Goal: Complete application form: Complete application form

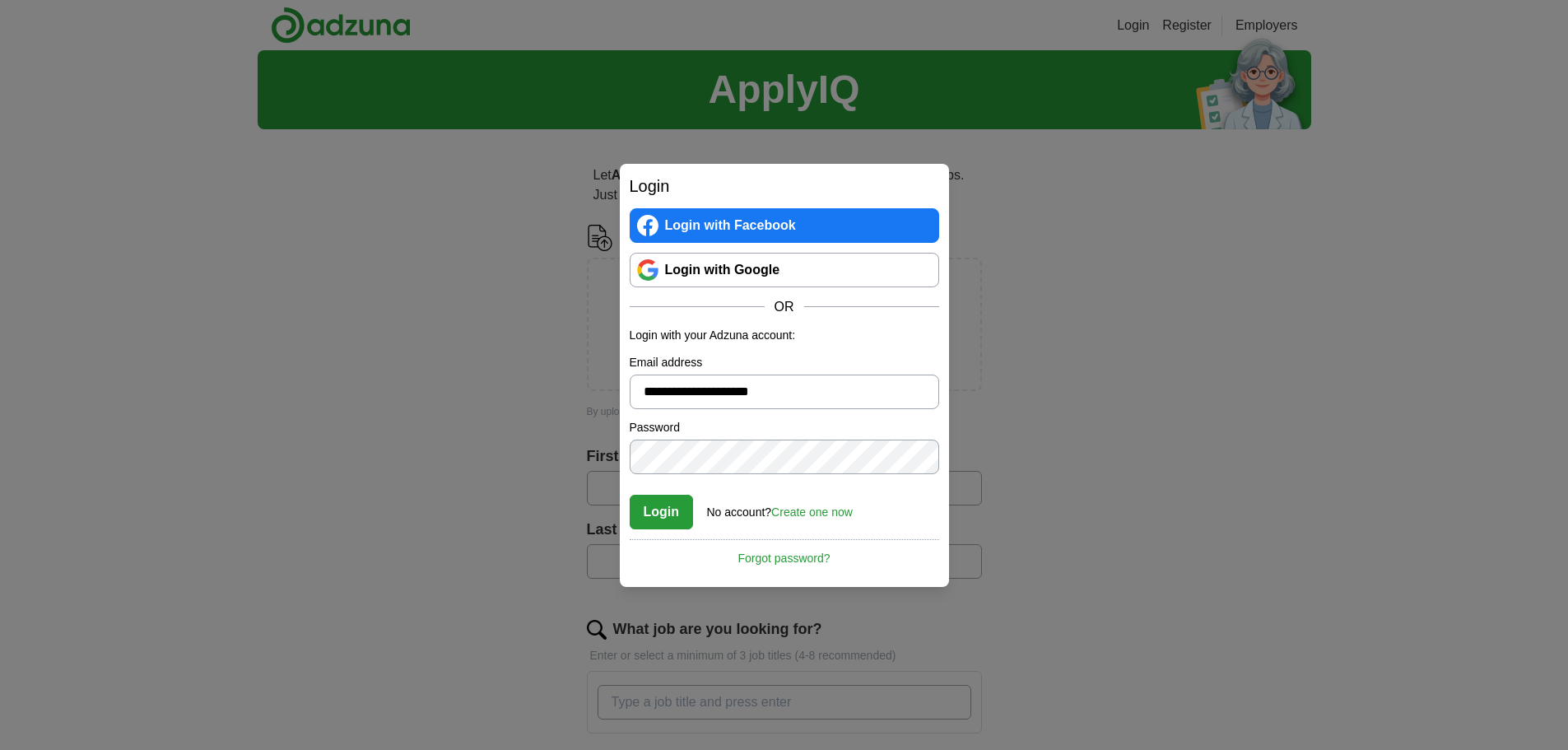
click at [796, 494] on div "No account? Create one now" at bounding box center [780, 507] width 145 height 27
click at [802, 514] on link "Create one now" at bounding box center [812, 512] width 81 height 13
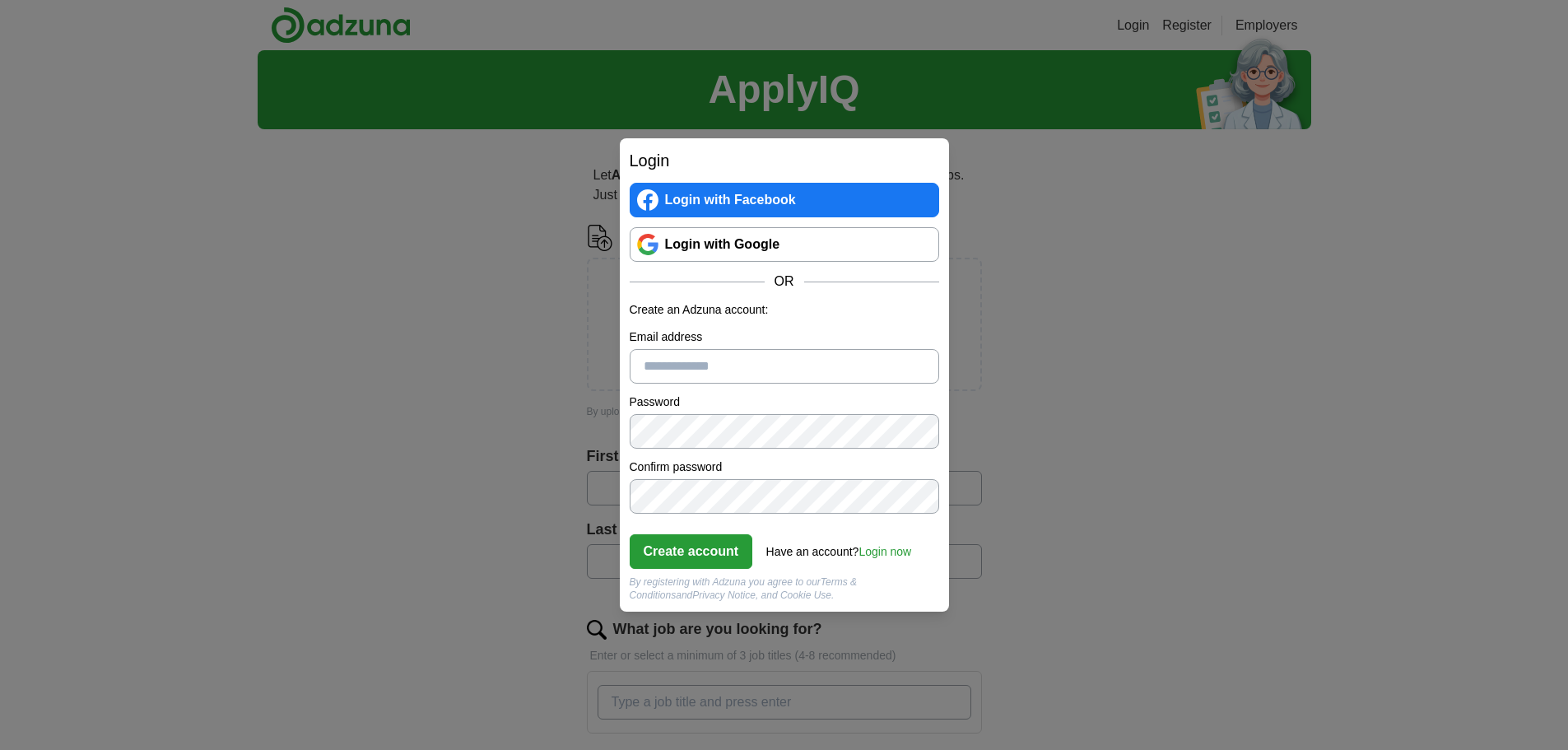
click at [741, 366] on input "Email address" at bounding box center [784, 366] width 309 height 35
type input "**********"
click button "Create account" at bounding box center [691, 551] width 123 height 35
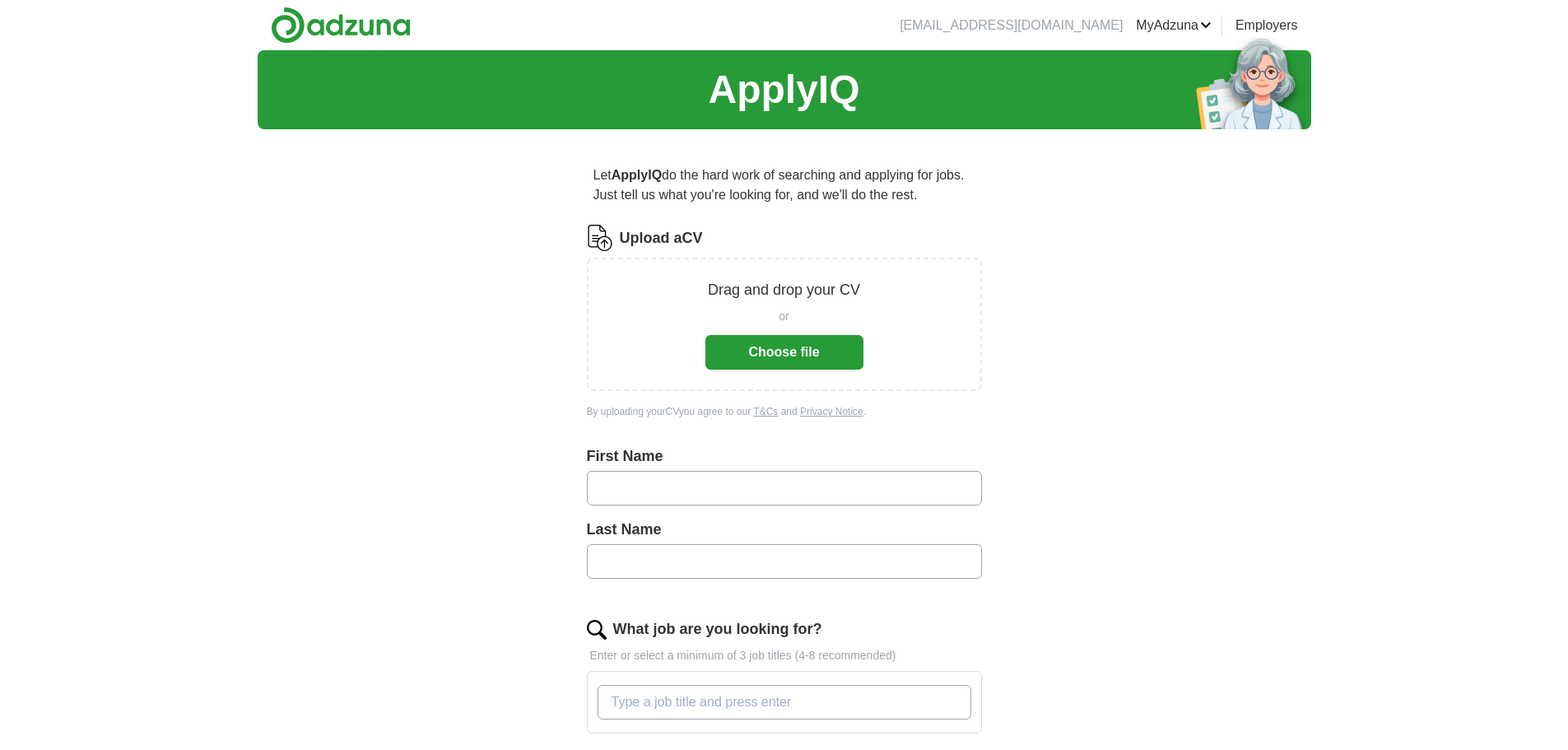
click at [800, 356] on button "Choose file" at bounding box center [784, 352] width 158 height 35
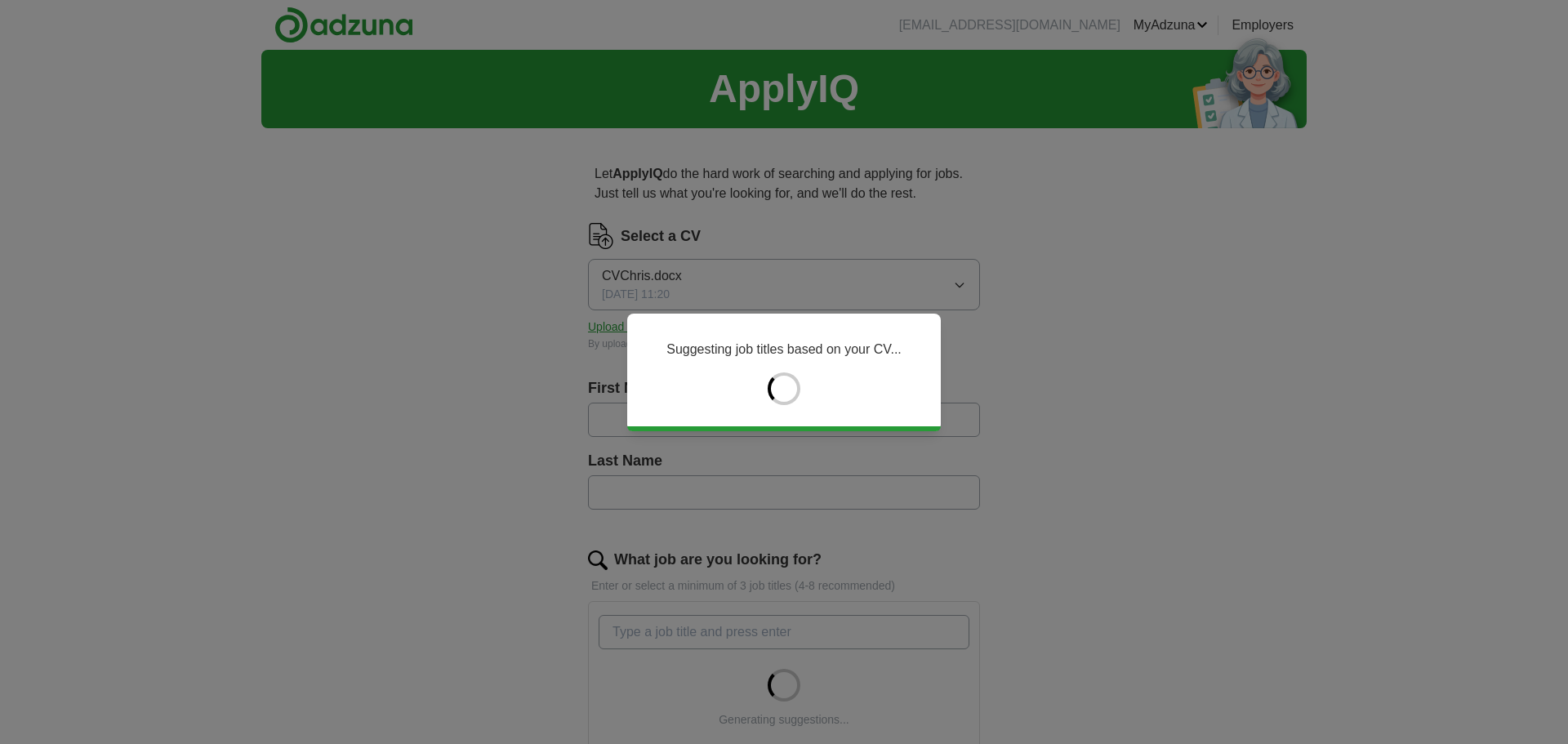
type input "*********"
type input "*****"
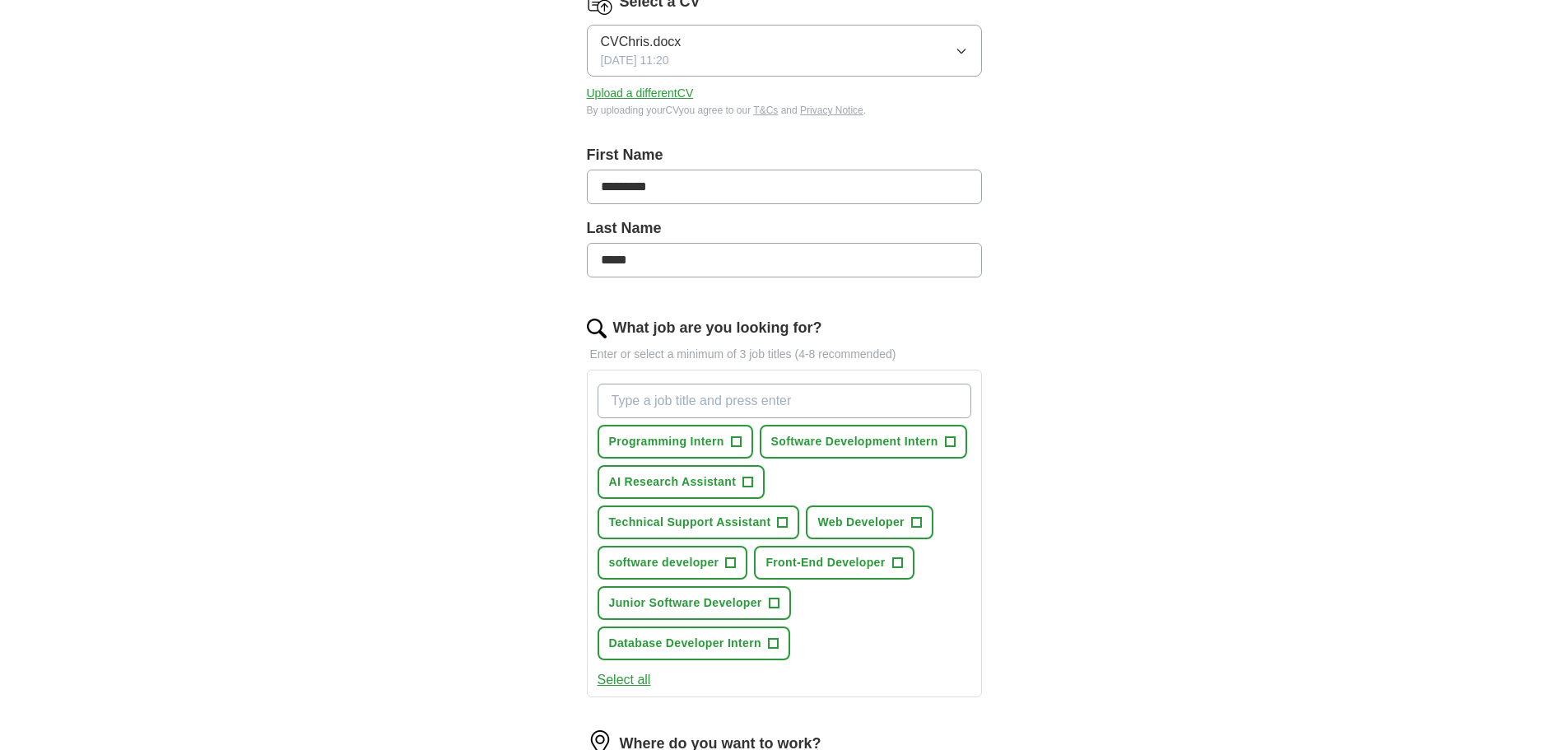
scroll to position [247, 0]
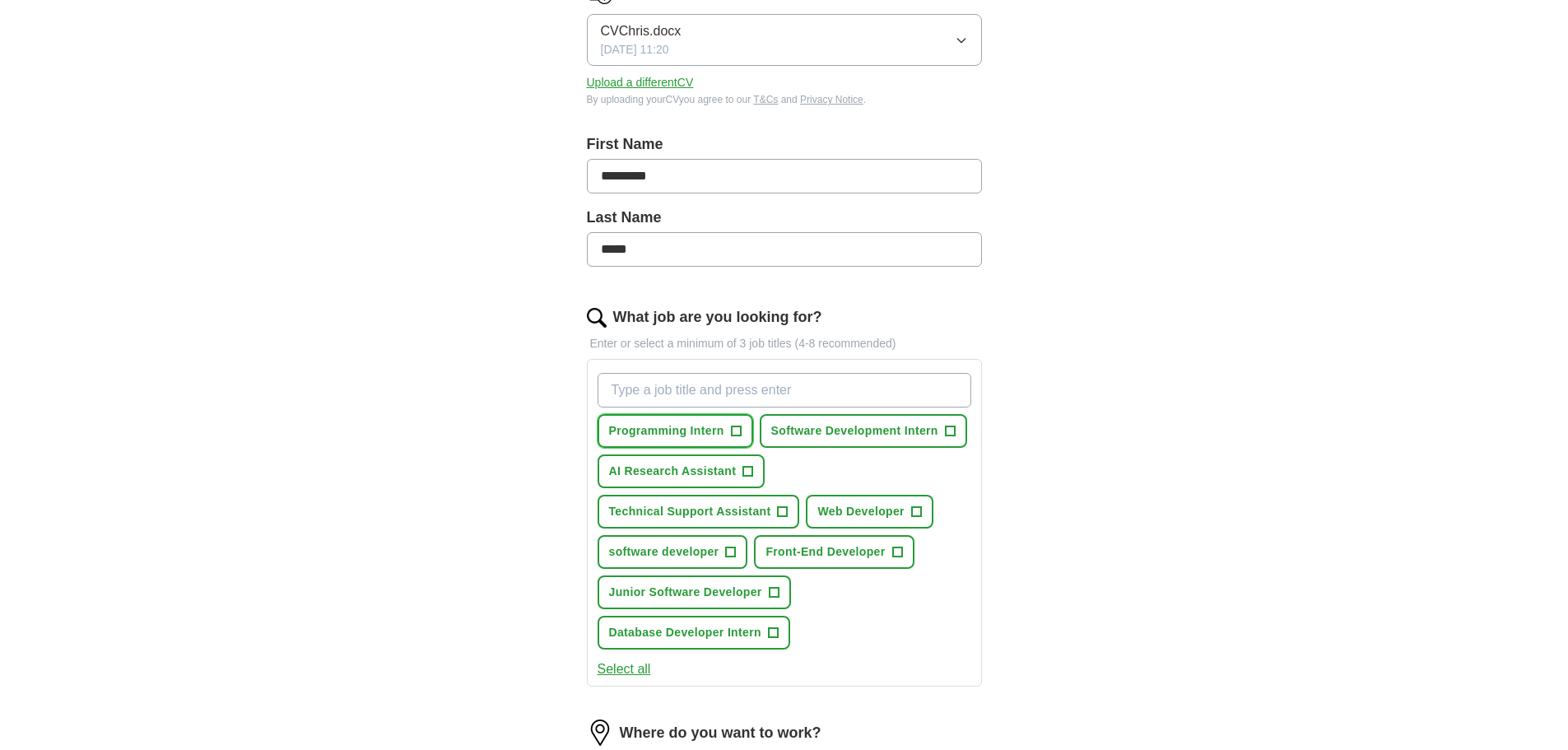
click at [709, 433] on span "Programming Intern" at bounding box center [666, 430] width 115 height 17
click at [752, 477] on button "AI Research Assistant +" at bounding box center [681, 471] width 168 height 34
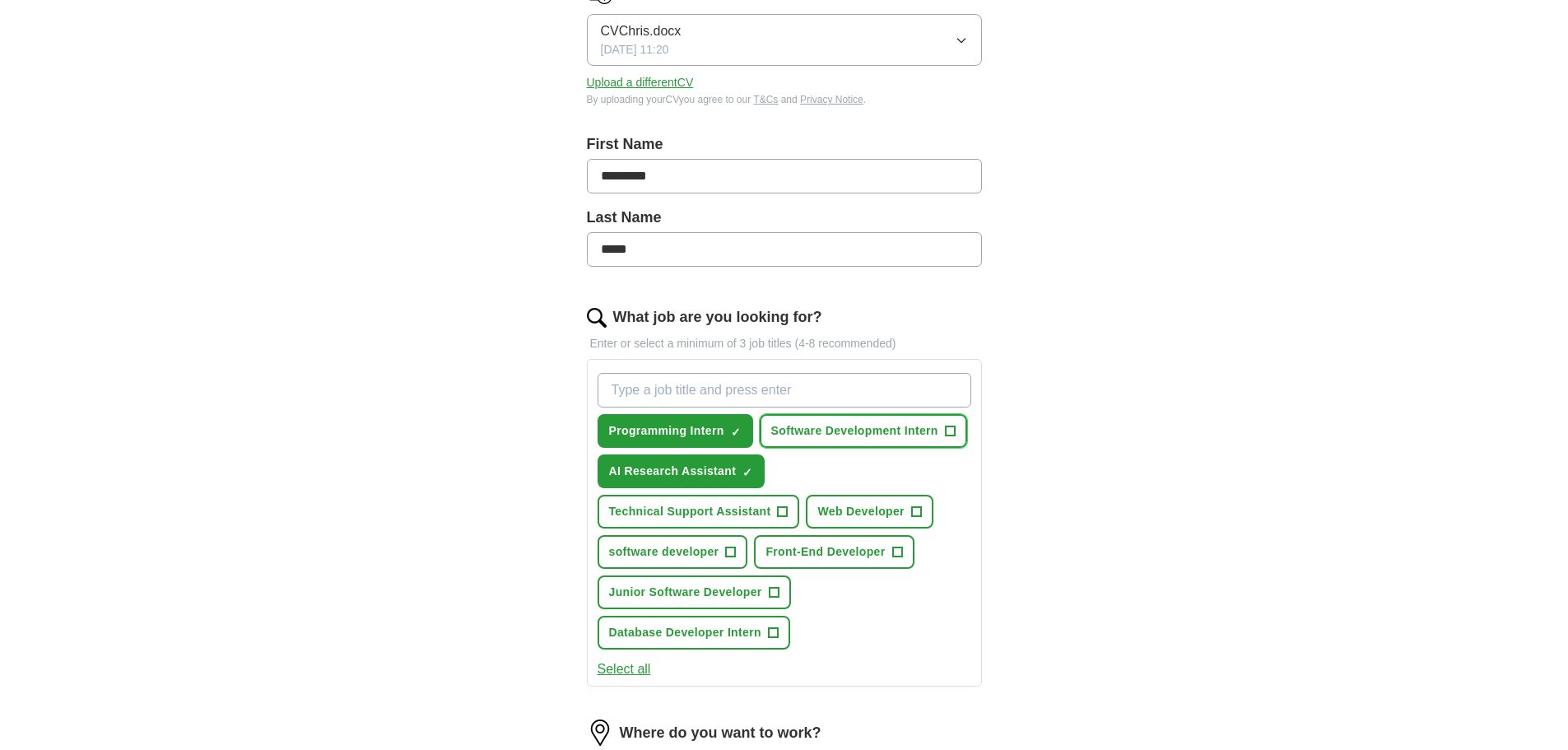
click at [951, 426] on span "+" at bounding box center [949, 431] width 10 height 13
drag, startPoint x: 925, startPoint y: 515, endPoint x: 858, endPoint y: 525, distance: 67.7
click at [924, 515] on button "Web Developer +" at bounding box center [869, 512] width 127 height 34
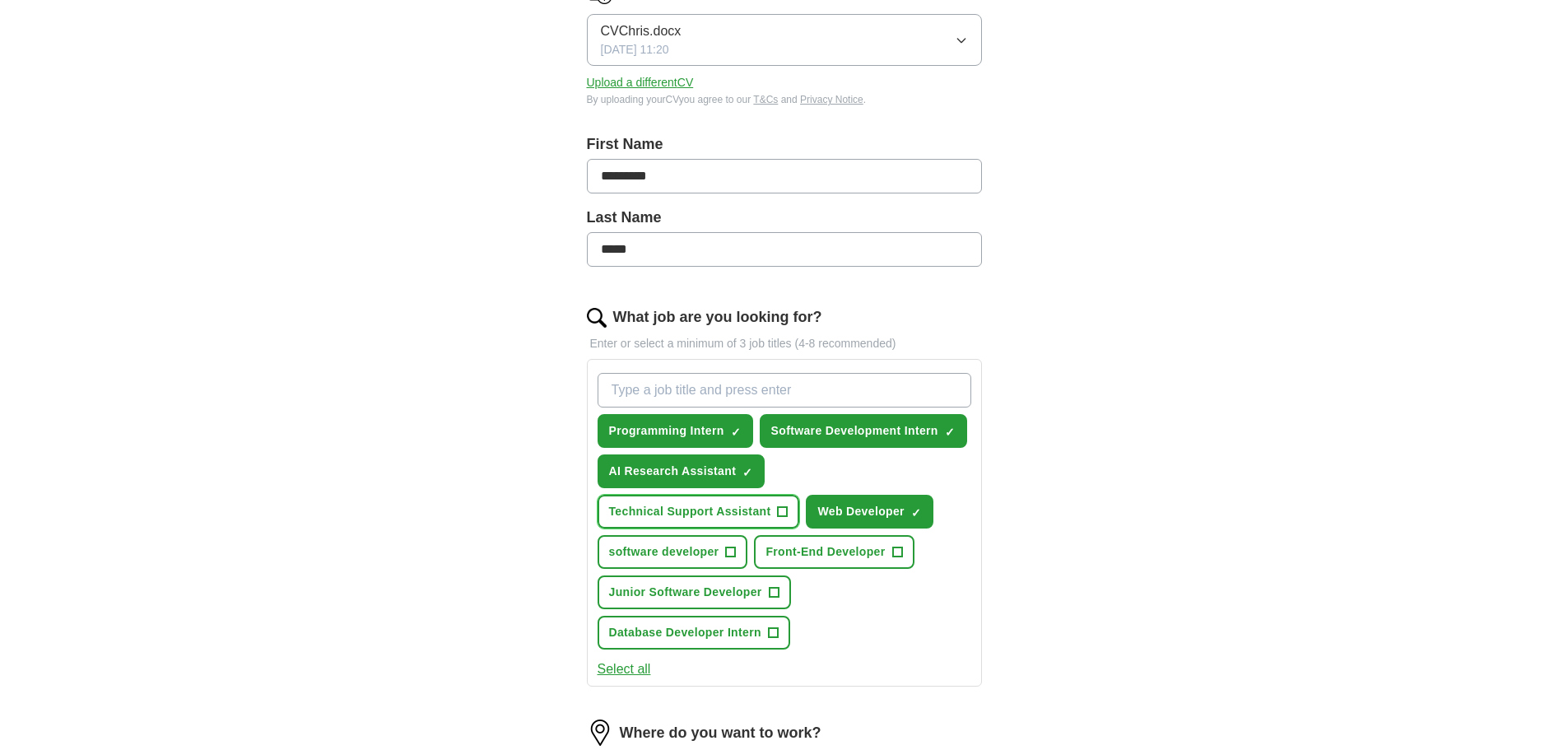
click at [793, 526] on button "Technical Support Assistant +" at bounding box center [698, 512] width 202 height 34
click at [891, 566] on button "Front-End Developer +" at bounding box center [833, 552] width 160 height 34
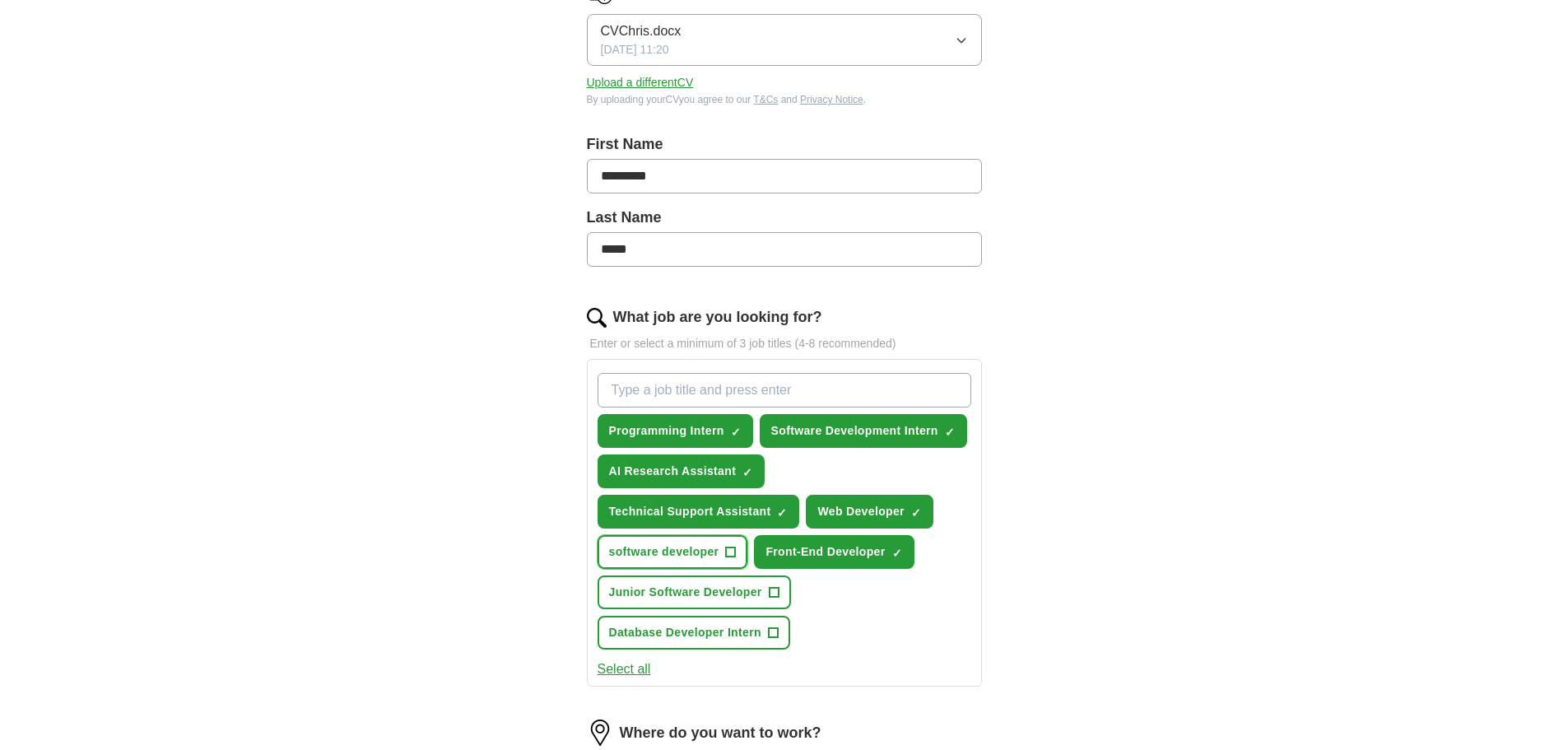
click at [733, 546] on span "+" at bounding box center [730, 552] width 10 height 13
drag, startPoint x: 776, startPoint y: 588, endPoint x: 764, endPoint y: 610, distance: 25.1
click at [776, 589] on span "+" at bounding box center [773, 592] width 10 height 13
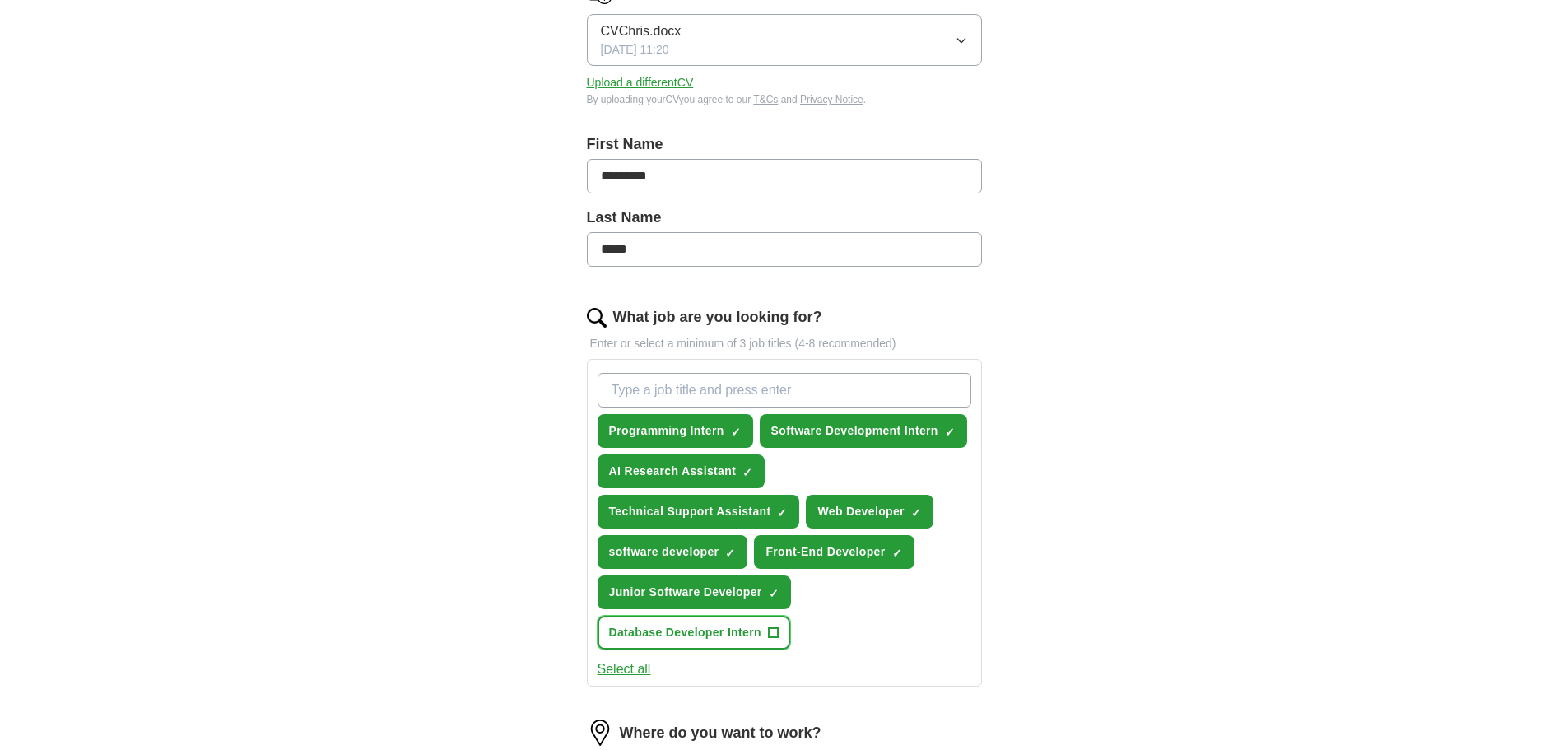
click at [745, 632] on span "Database Developer Intern" at bounding box center [685, 632] width 153 height 17
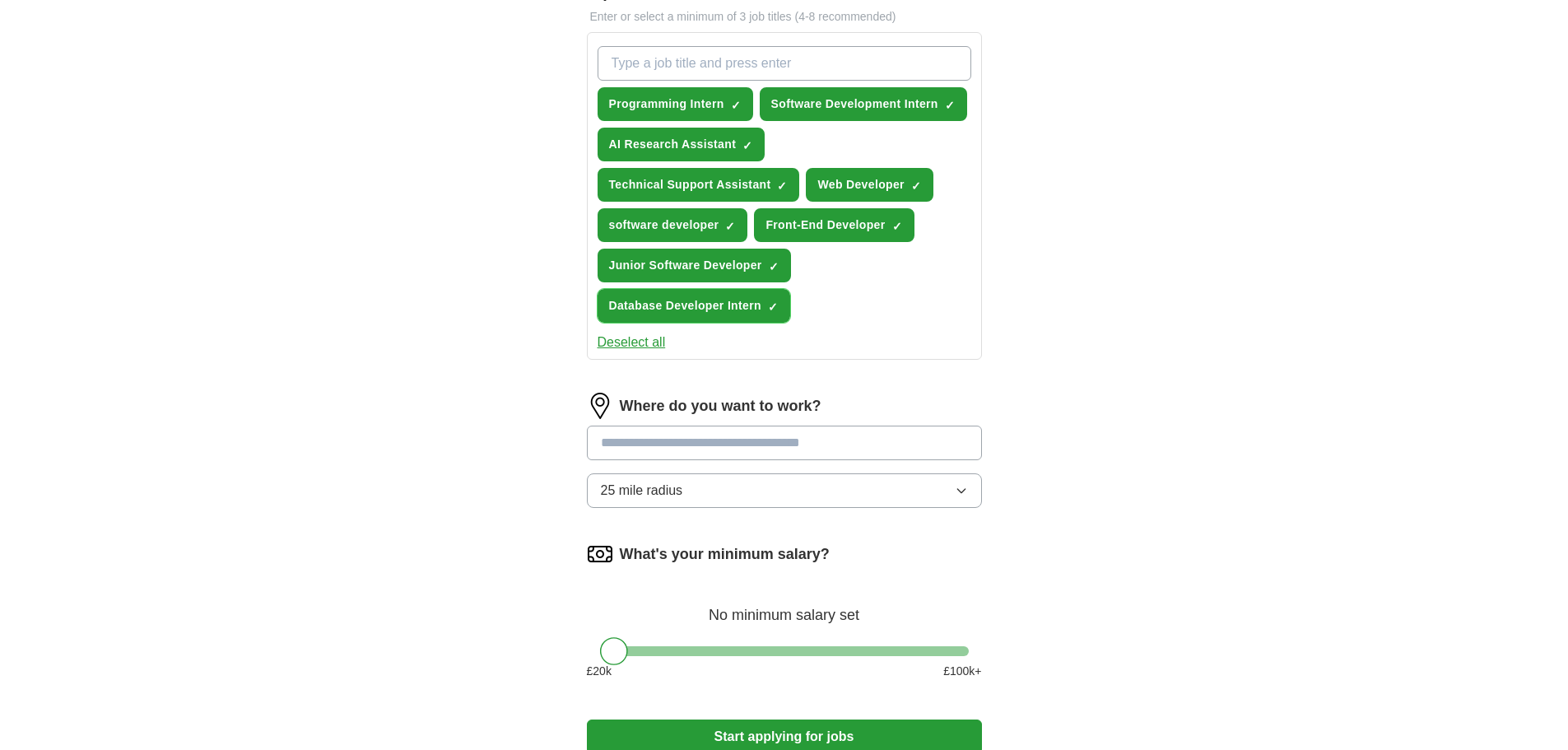
scroll to position [576, 0]
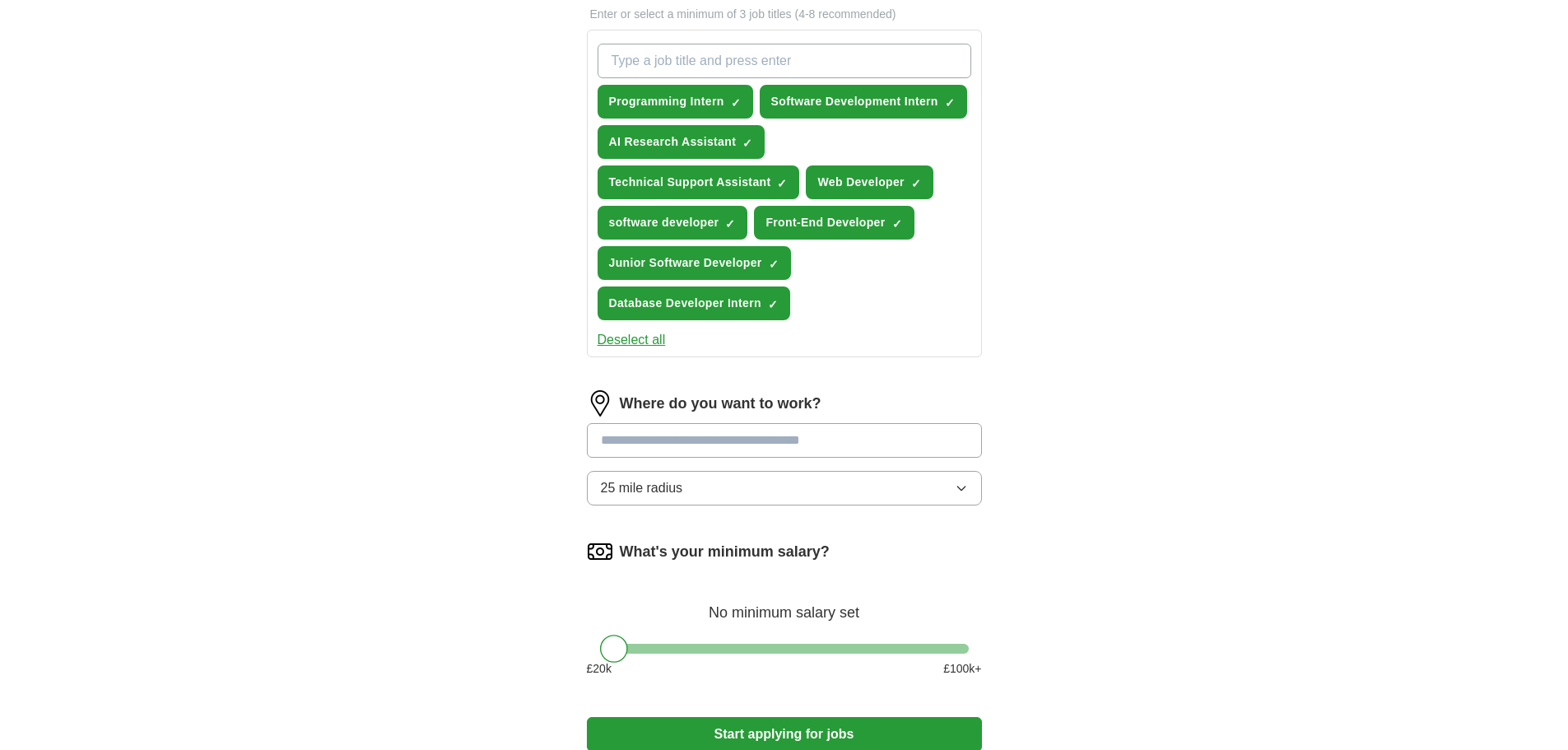
click at [763, 442] on input at bounding box center [784, 440] width 395 height 35
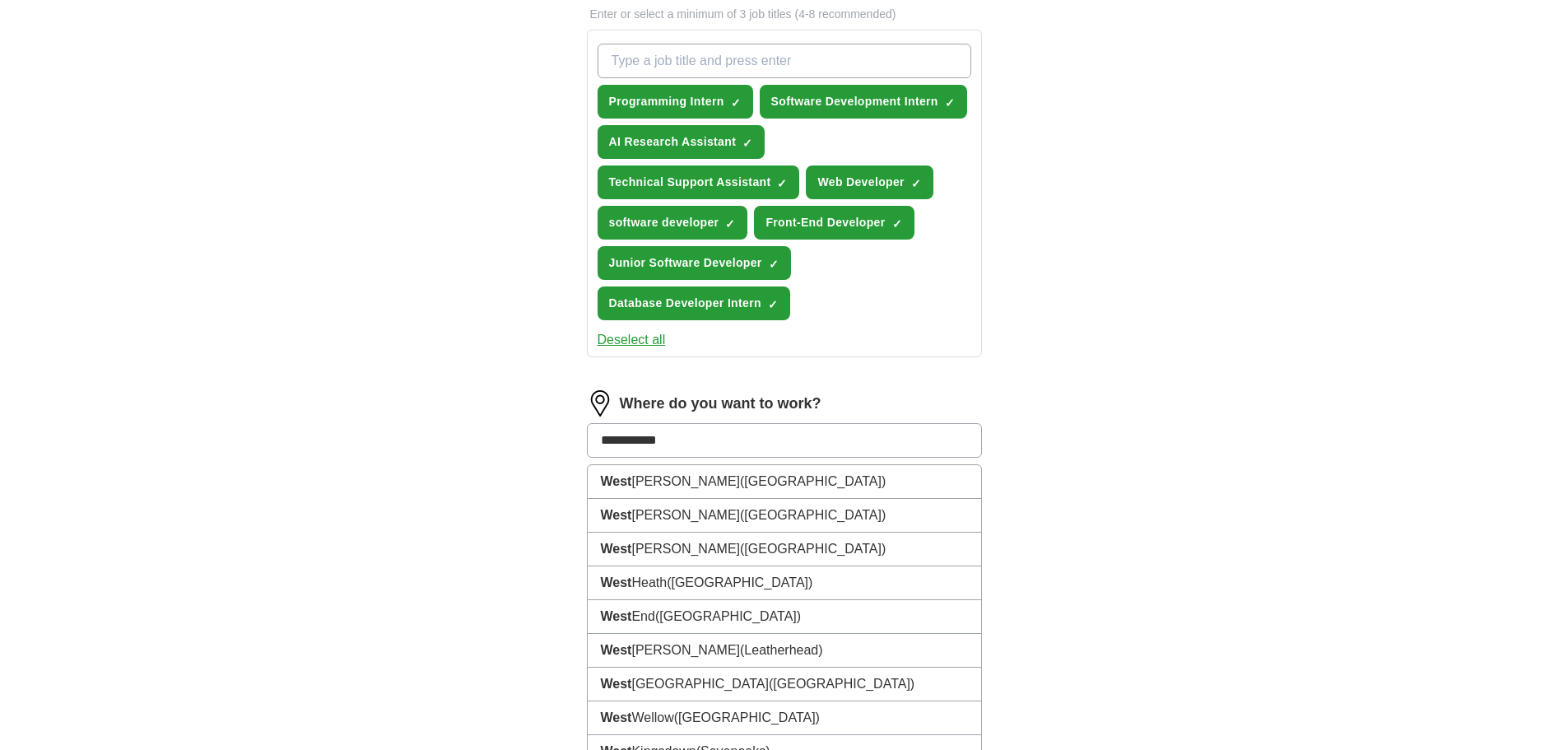
type input "**********"
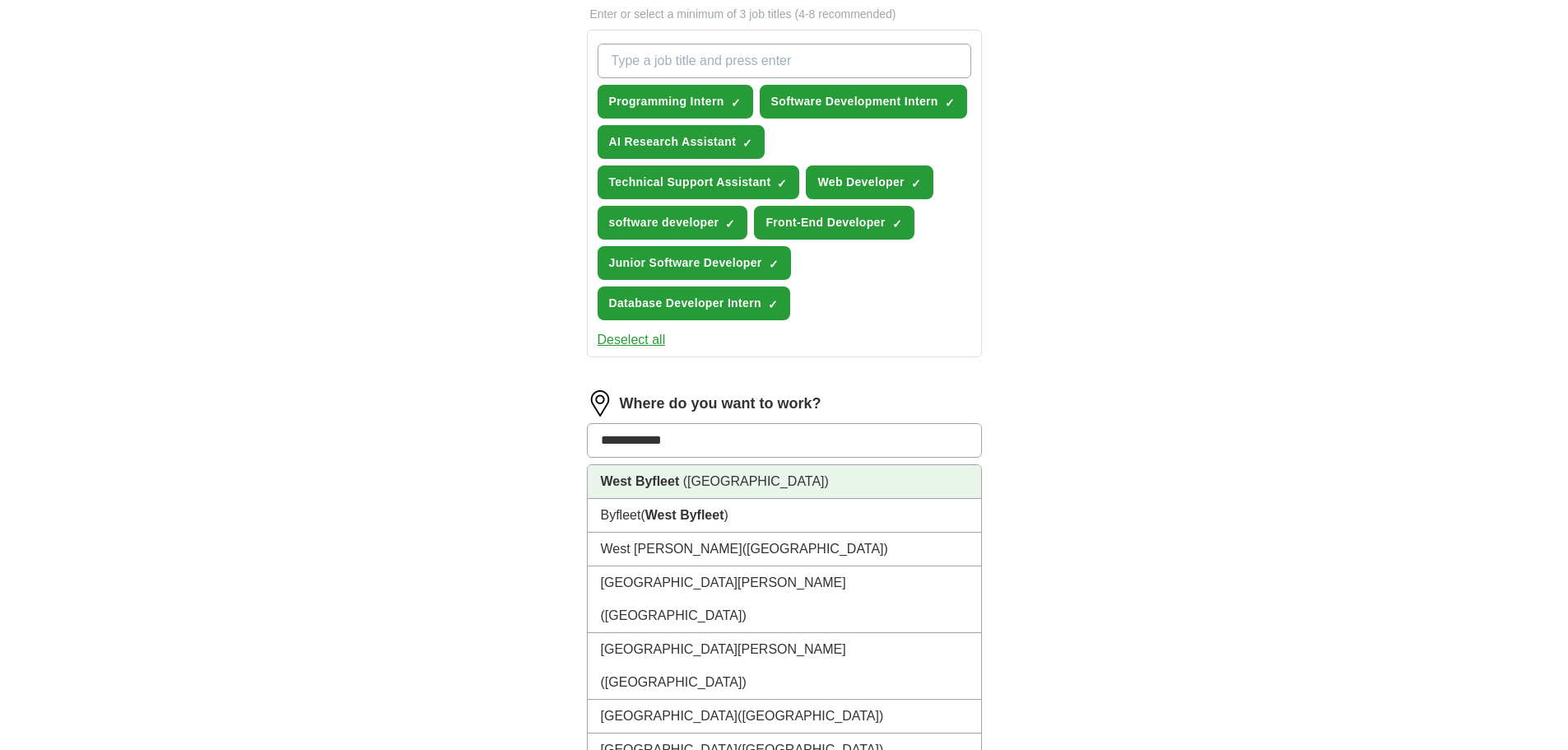
click at [753, 482] on li "West Byfleet ([GEOGRAPHIC_DATA])" at bounding box center [784, 482] width 393 height 34
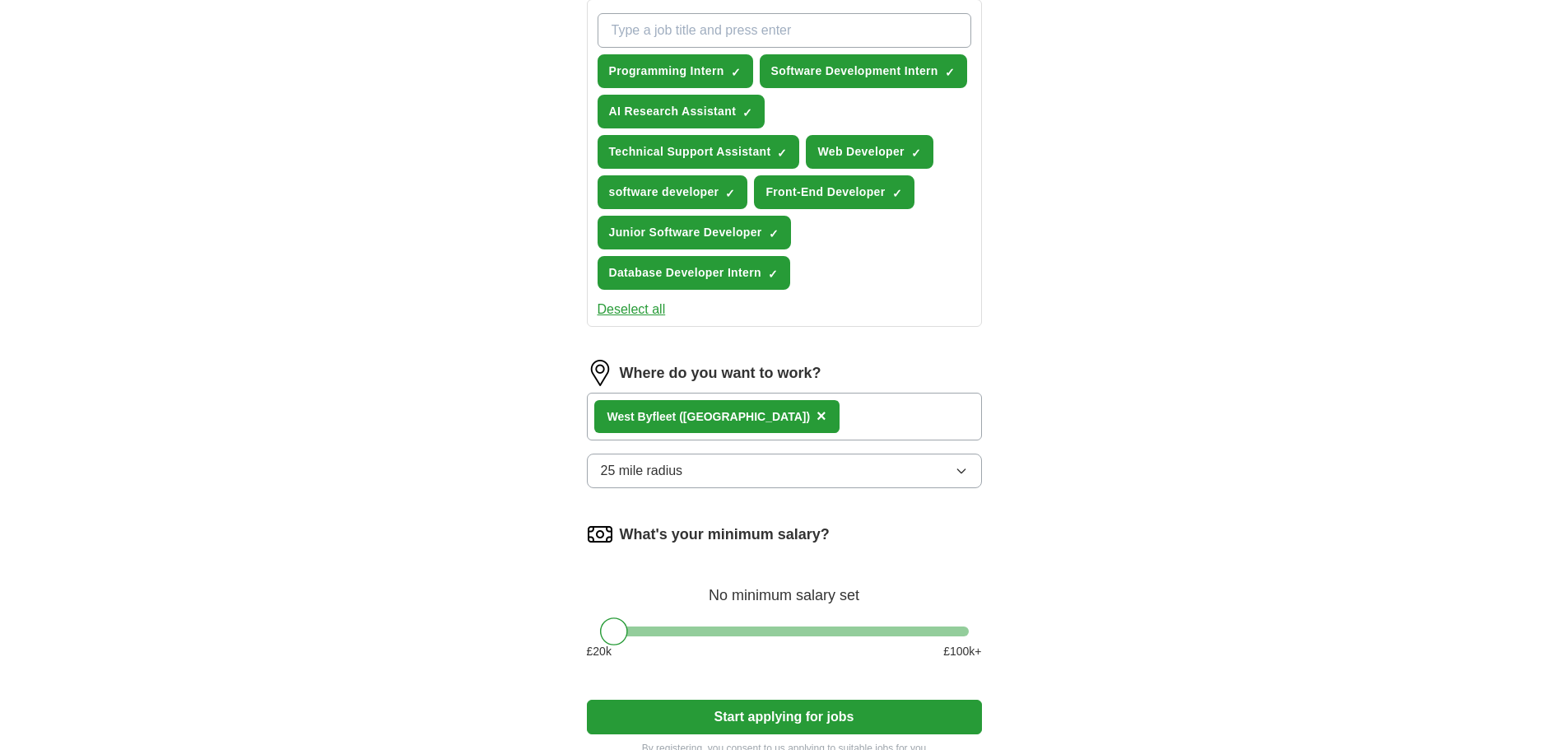
scroll to position [658, 0]
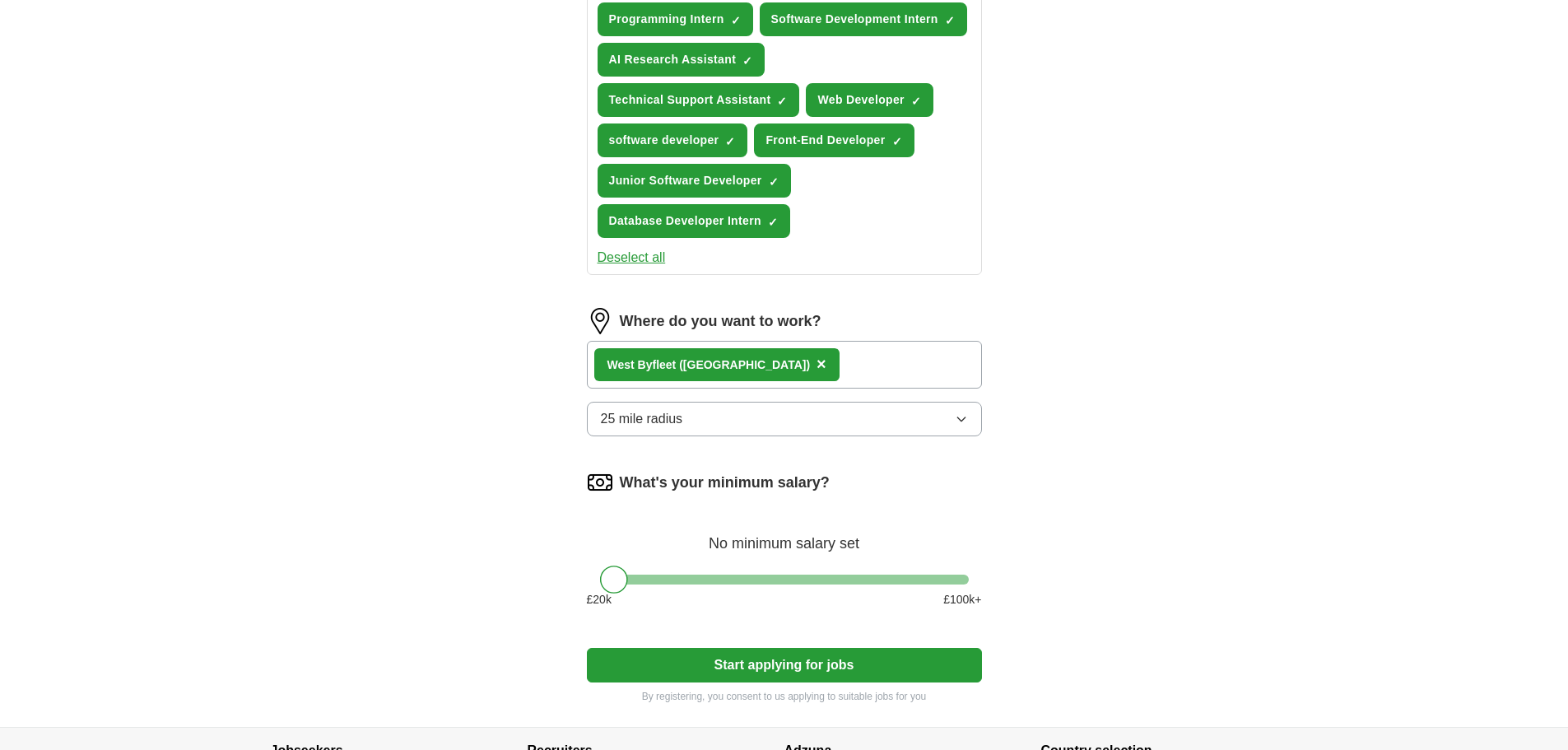
click at [749, 657] on button "Start applying for jobs" at bounding box center [784, 664] width 395 height 35
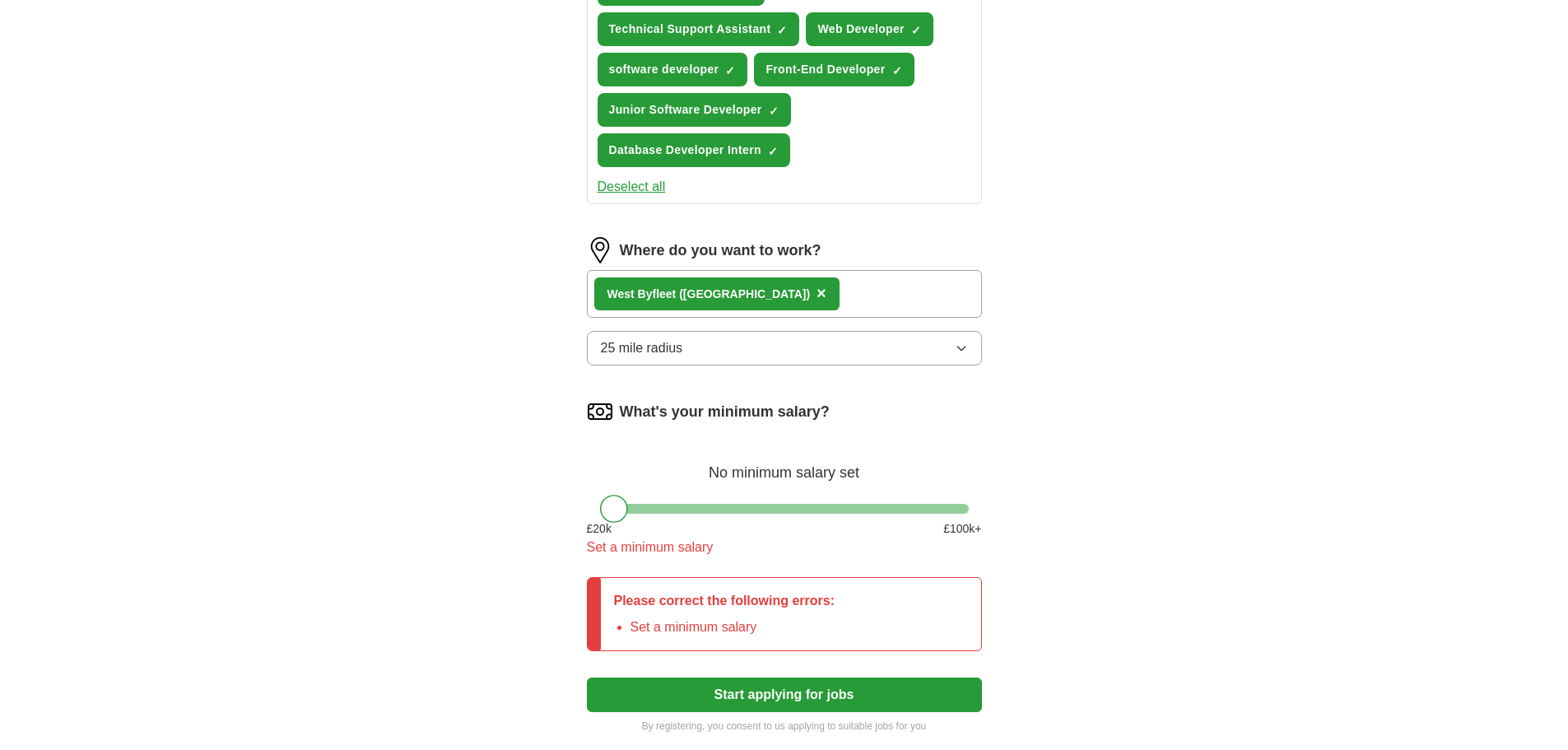
scroll to position [741, 0]
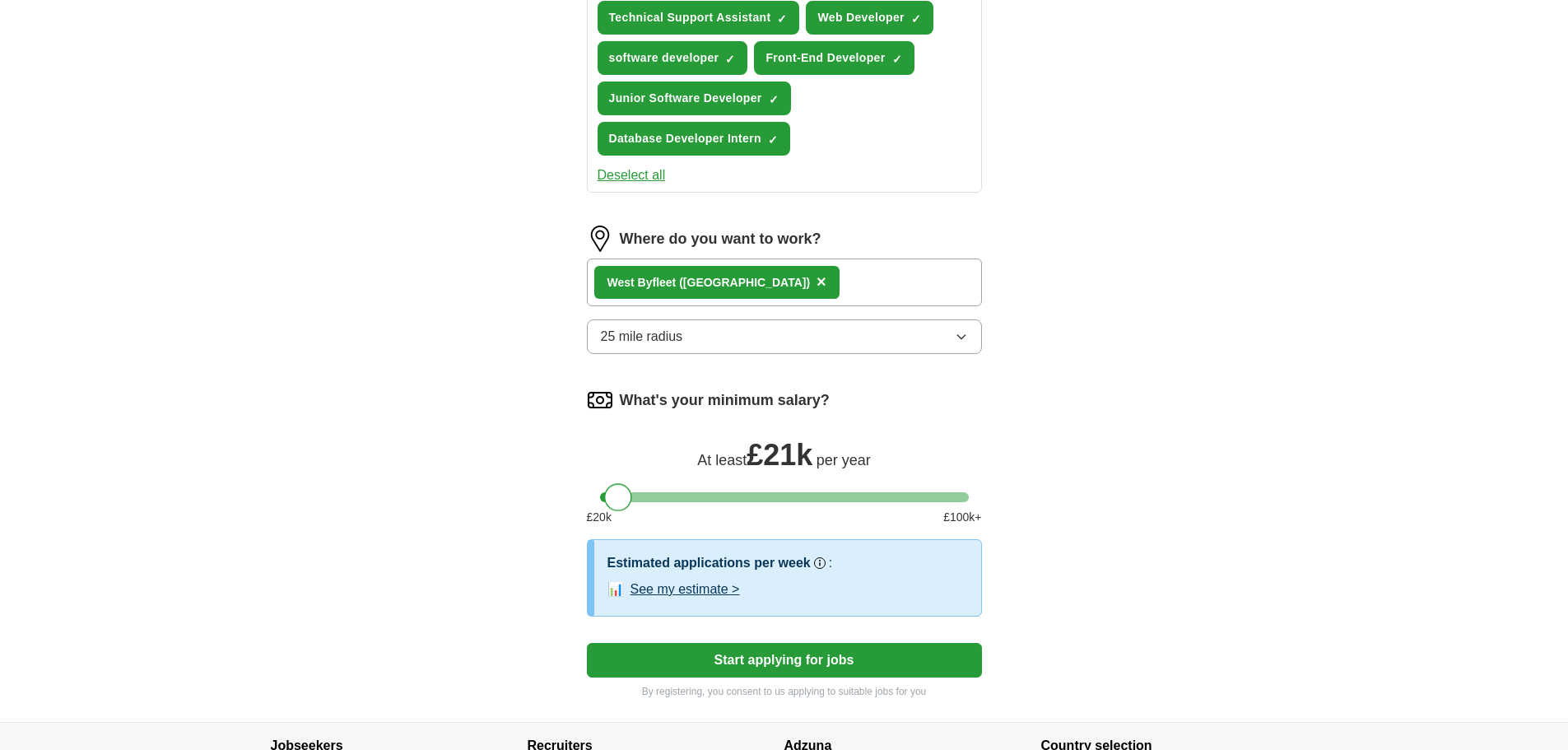
click at [629, 489] on div at bounding box center [617, 497] width 28 height 28
click at [633, 491] on div at bounding box center [622, 497] width 28 height 28
click at [774, 655] on button "Start applying for jobs" at bounding box center [784, 660] width 395 height 35
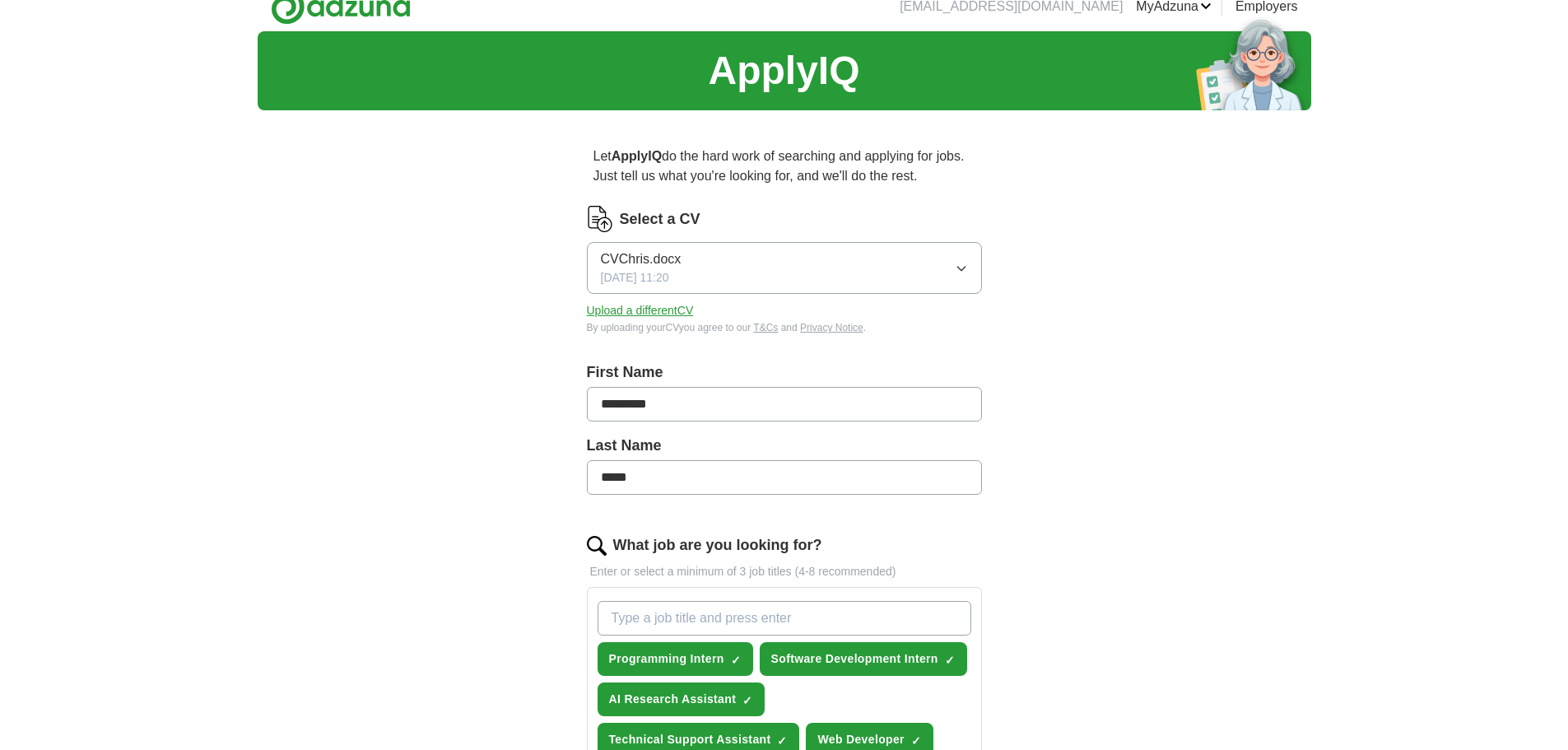
scroll to position [0, 0]
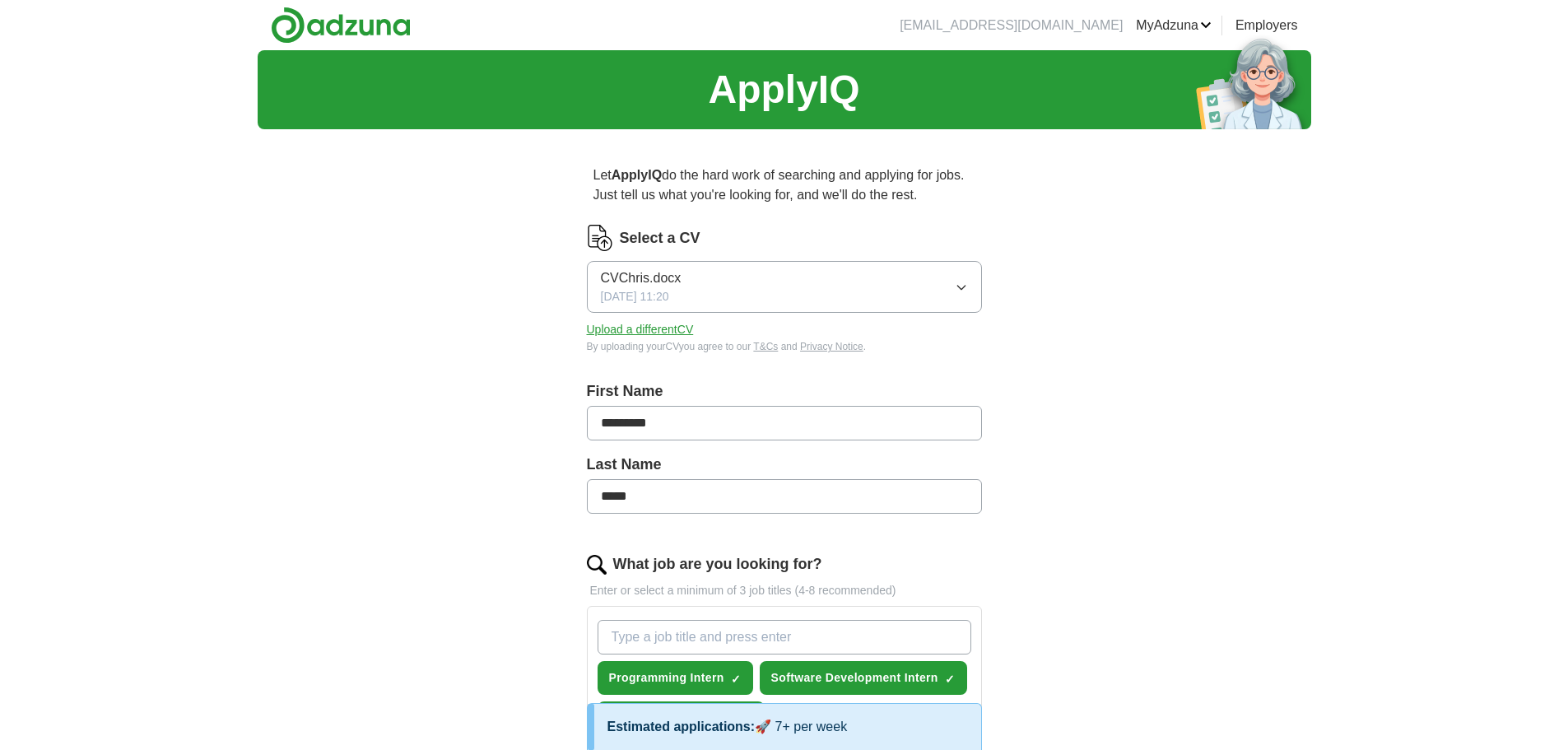
select select "**"
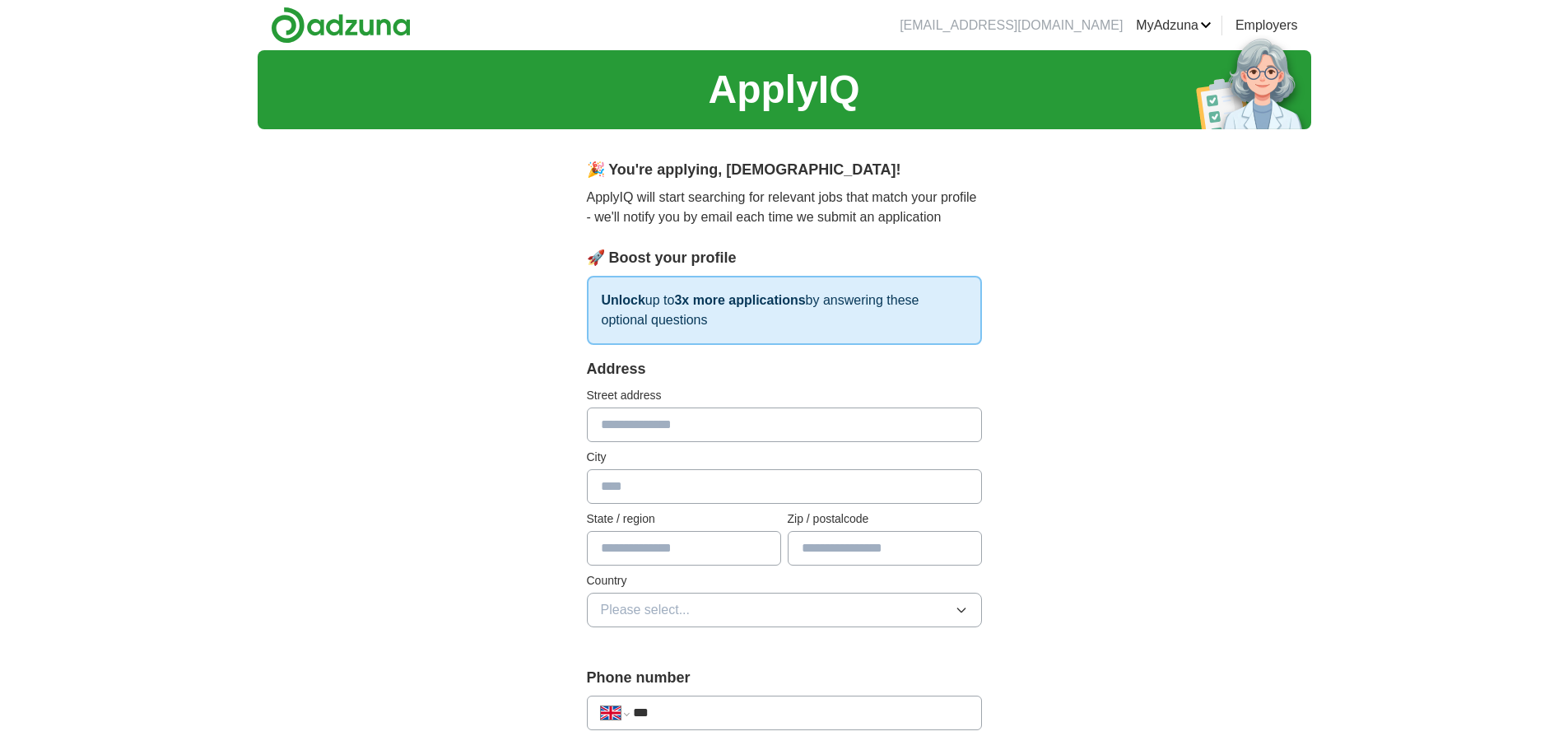
click at [747, 418] on input "text" at bounding box center [784, 424] width 395 height 35
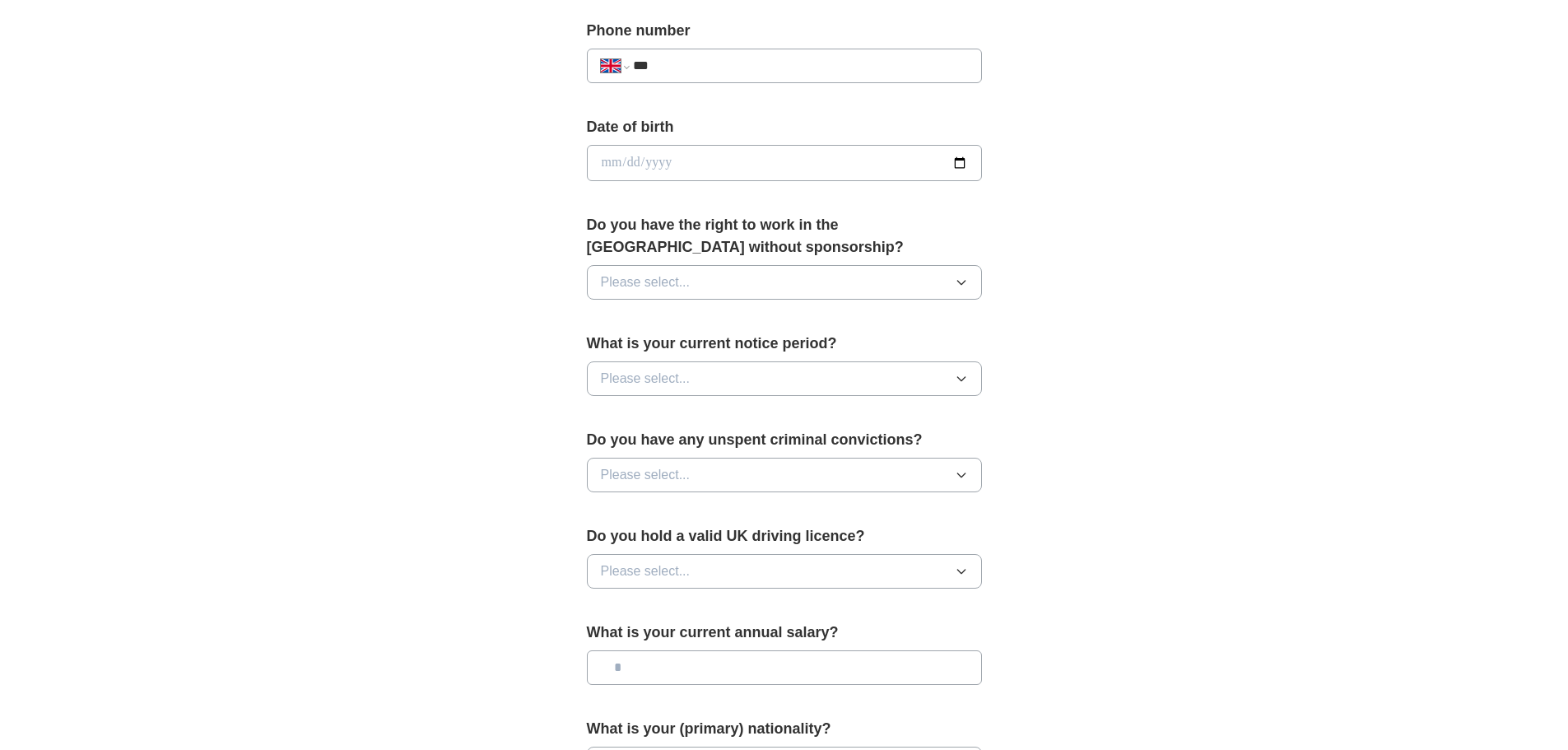
scroll to position [658, 0]
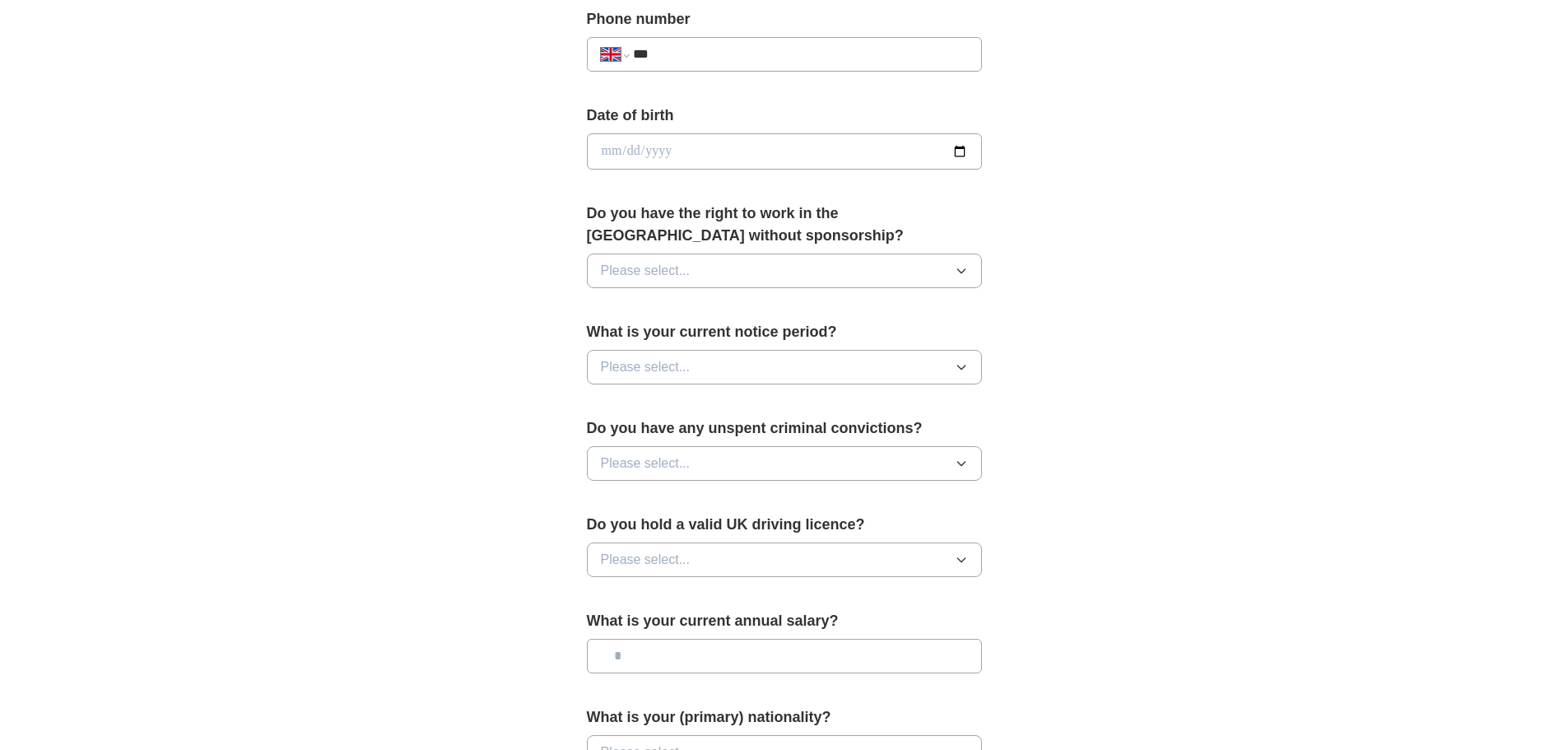
click at [857, 367] on button "Please select..." at bounding box center [784, 367] width 395 height 35
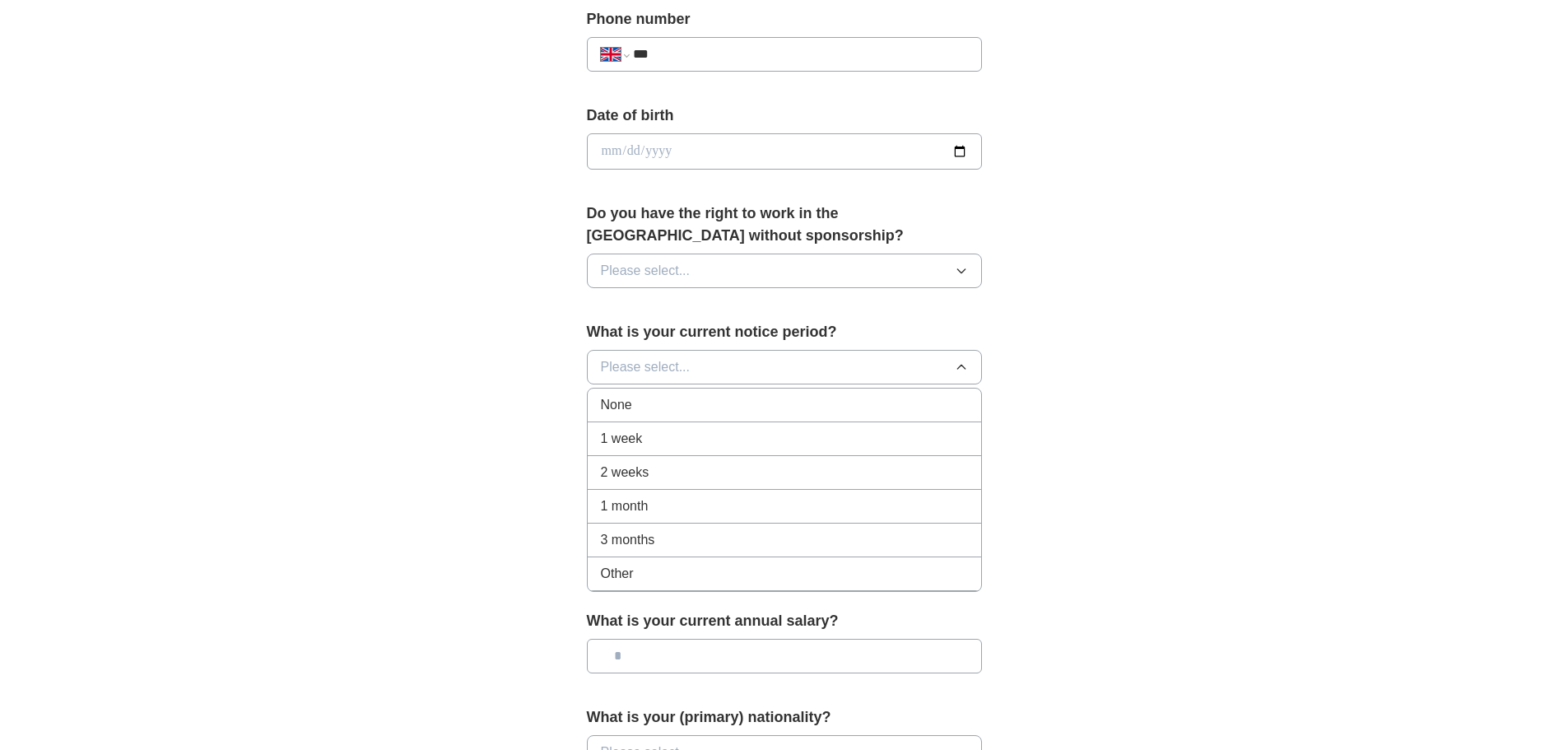
click at [750, 402] on div "None" at bounding box center [785, 405] width 367 height 20
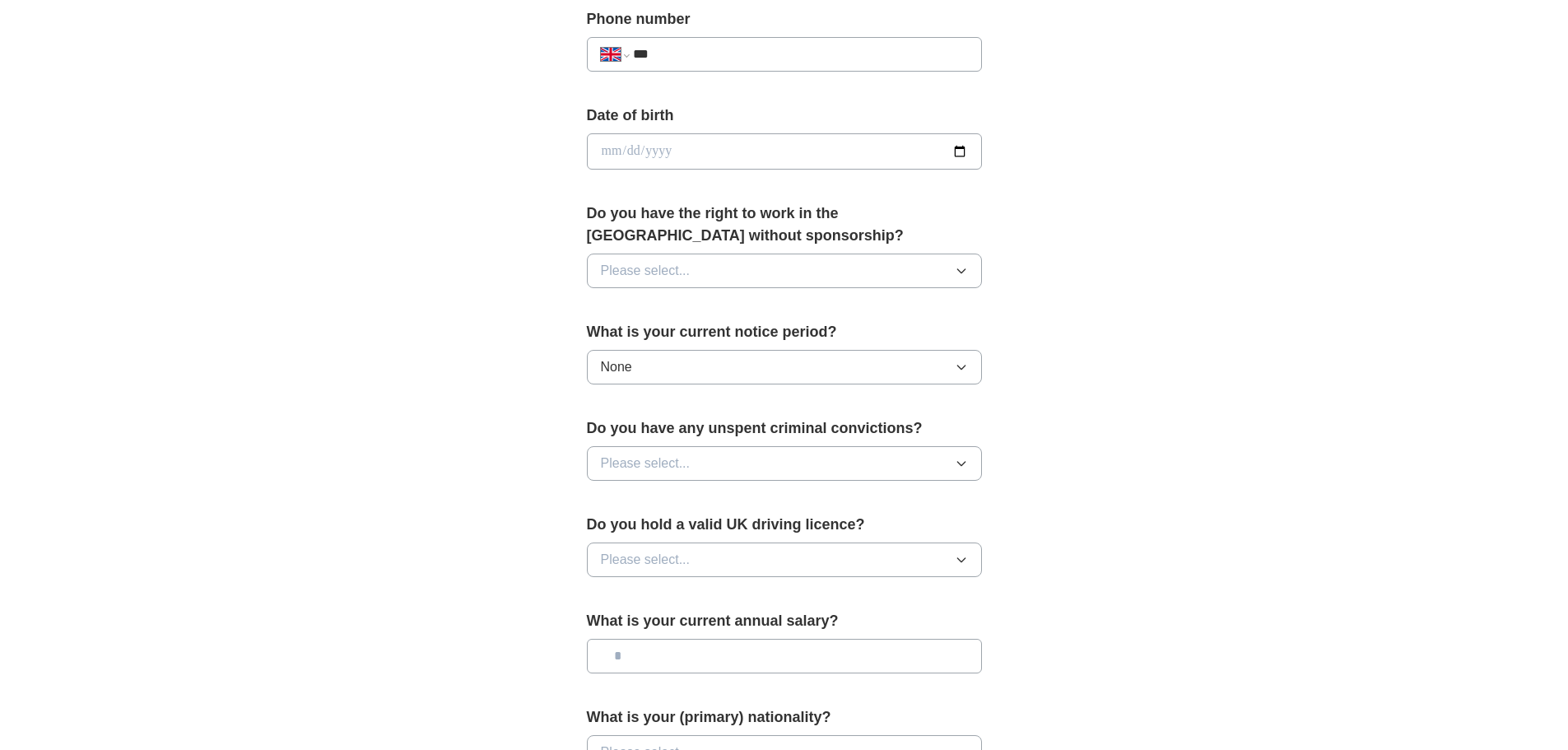
click at [760, 269] on button "Please select..." at bounding box center [784, 270] width 395 height 35
click at [744, 317] on div "Yes" at bounding box center [785, 309] width 367 height 20
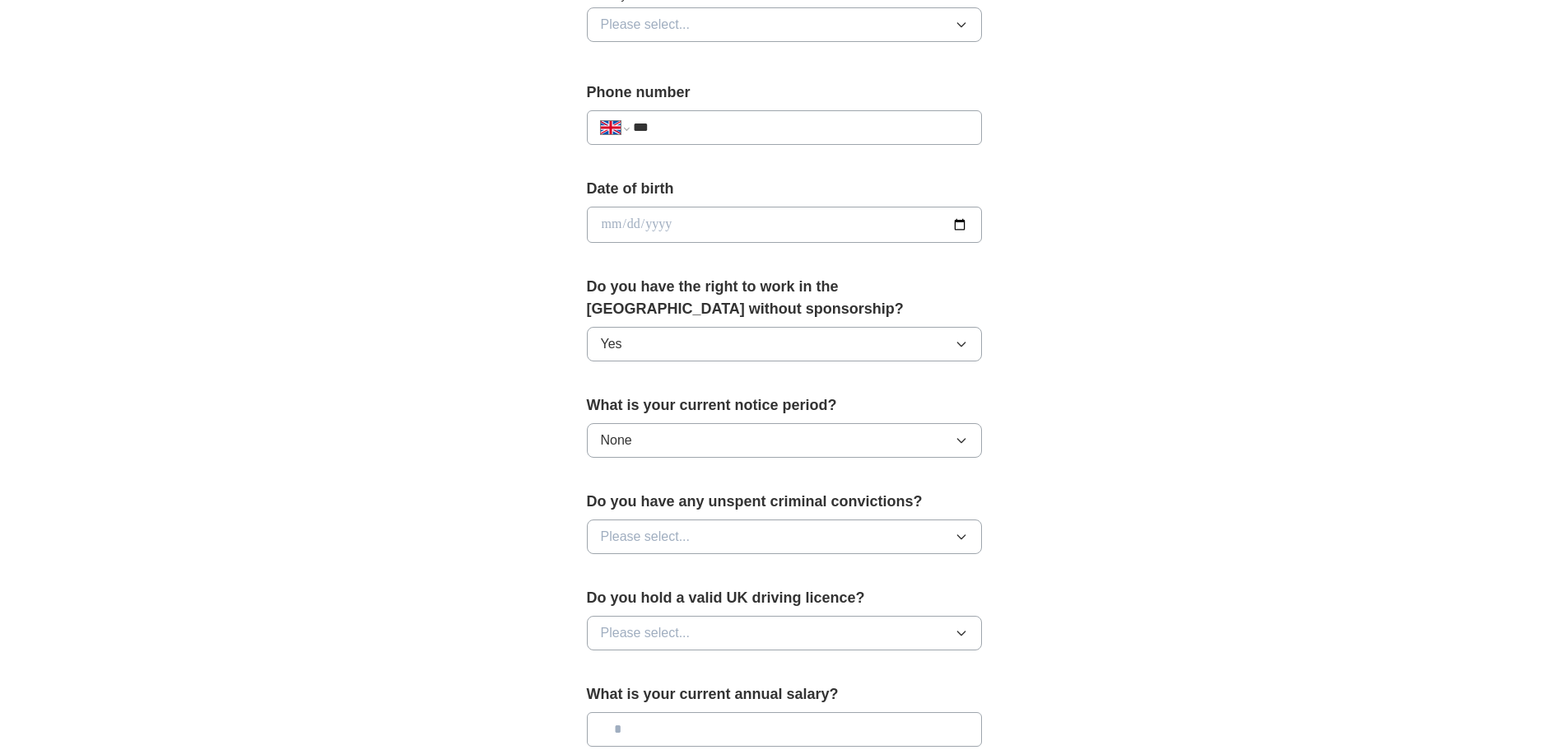
scroll to position [576, 0]
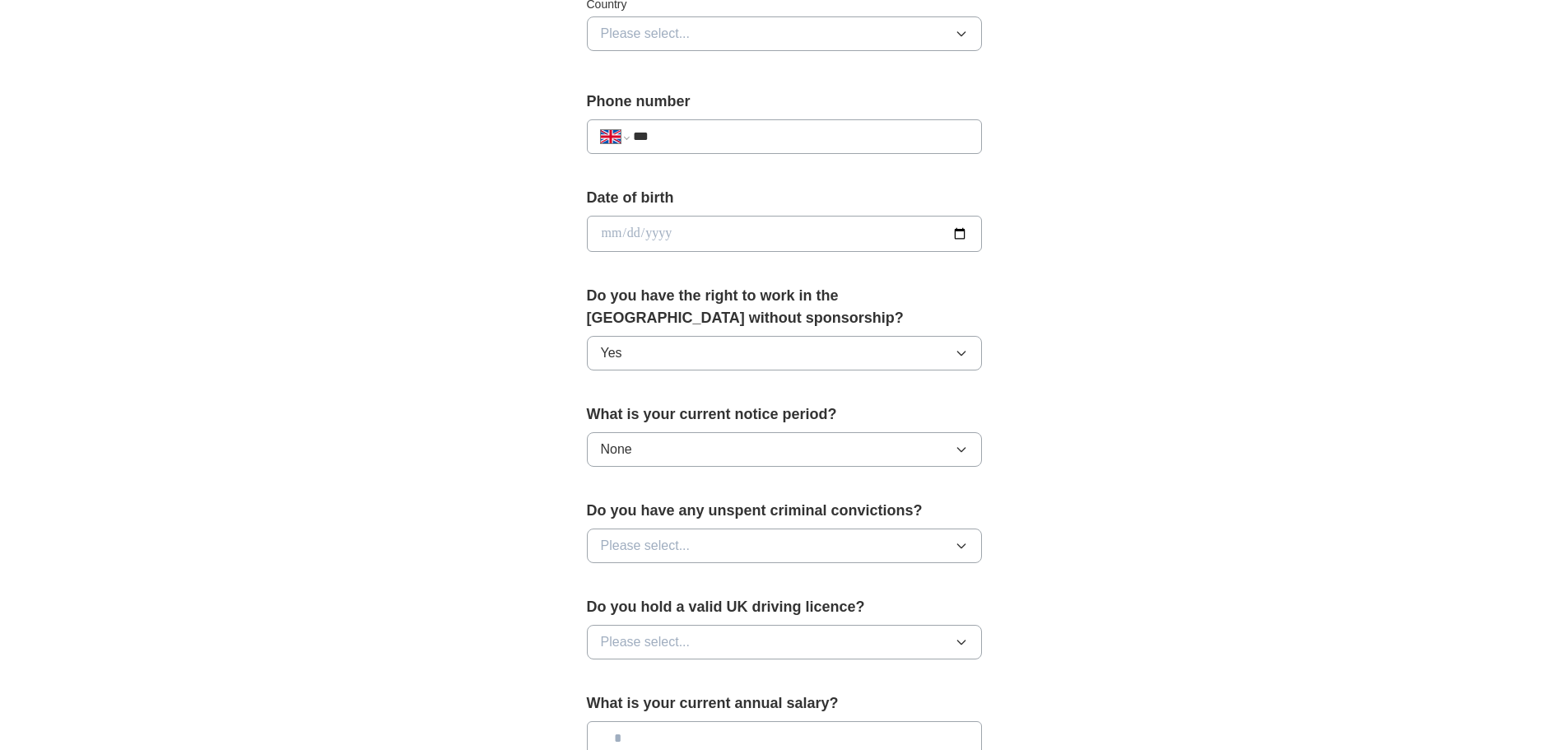
click at [619, 235] on input "date" at bounding box center [784, 234] width 395 height 37
type input "**********"
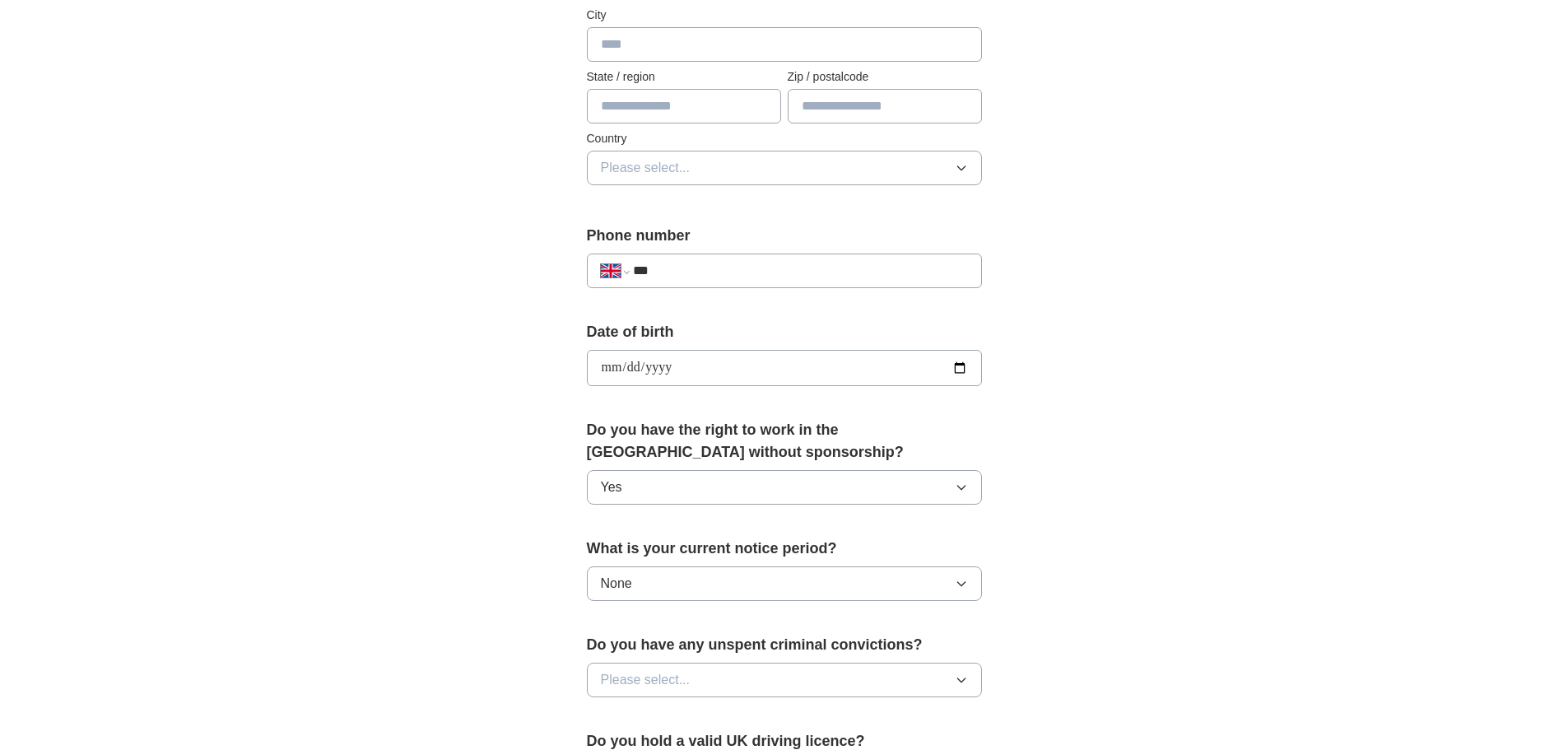
scroll to position [411, 0]
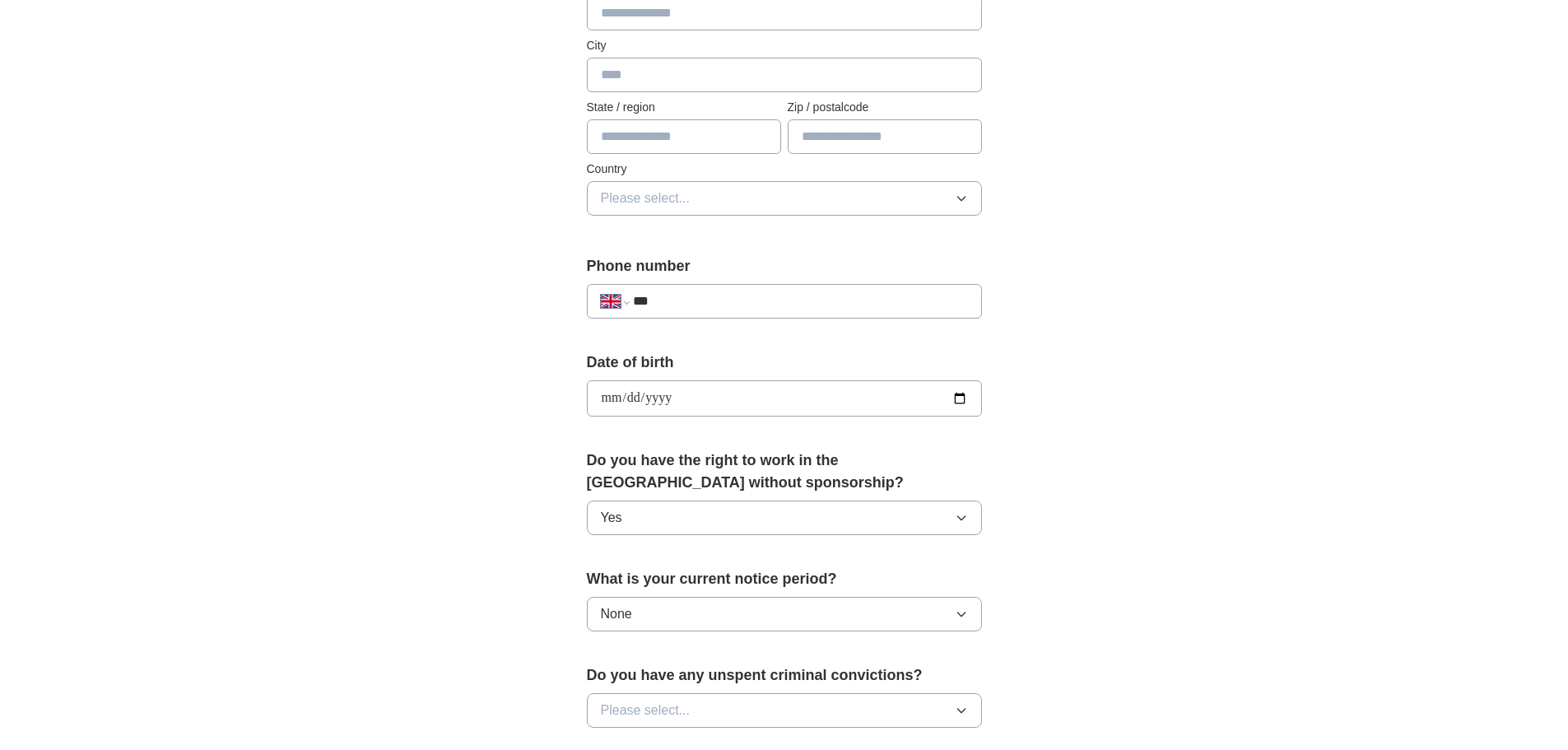
click at [677, 304] on input "***" at bounding box center [800, 301] width 334 height 20
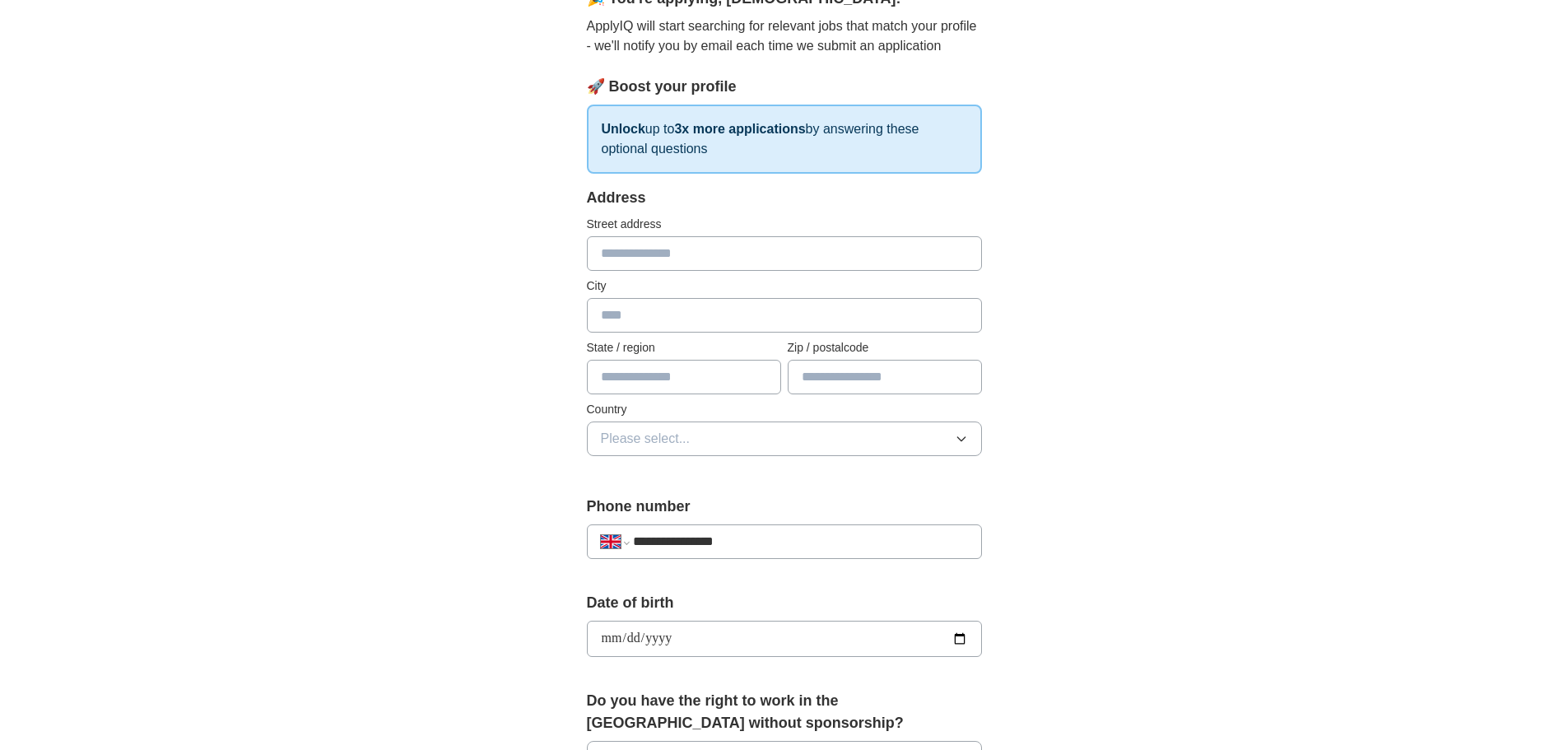
scroll to position [165, 0]
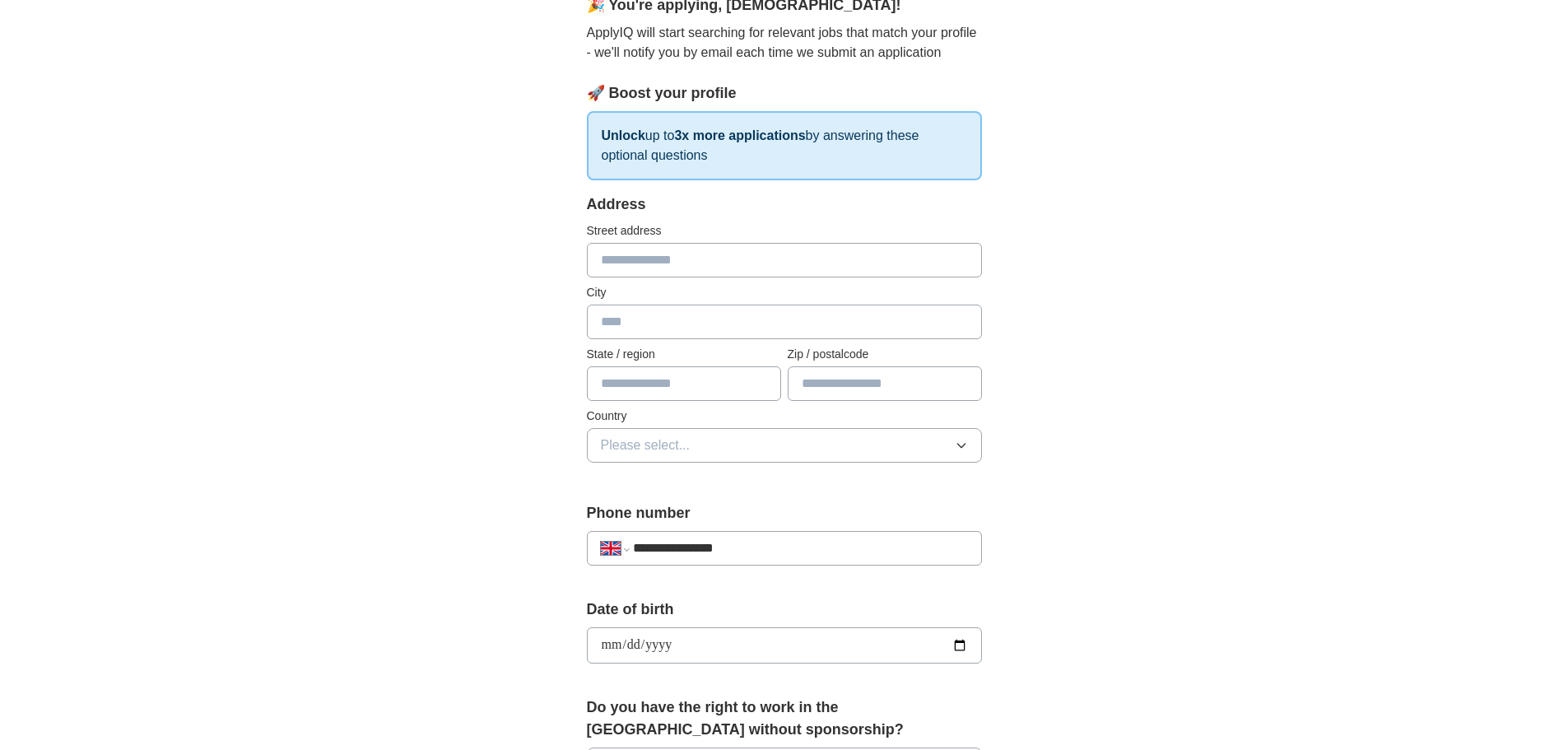
type input "**********"
click at [642, 249] on input "text" at bounding box center [784, 260] width 395 height 35
type input "**********"
click at [707, 325] on input "text" at bounding box center [784, 321] width 395 height 35
type input "**********"
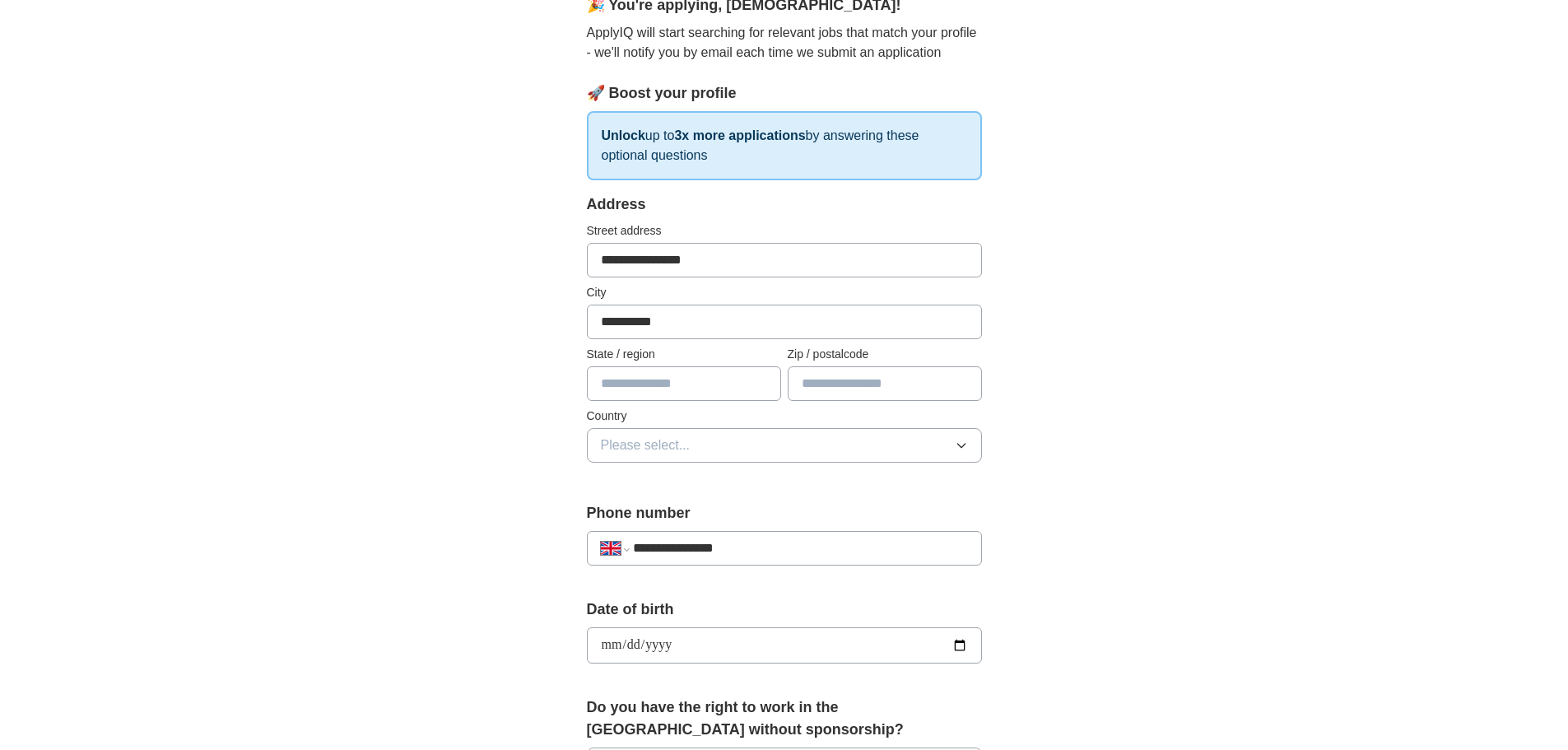
click at [667, 391] on input "text" at bounding box center [684, 383] width 194 height 35
type input "******"
click at [856, 374] on input "text" at bounding box center [885, 383] width 194 height 35
type input "*******"
click at [767, 460] on button "Please select..." at bounding box center [784, 445] width 395 height 35
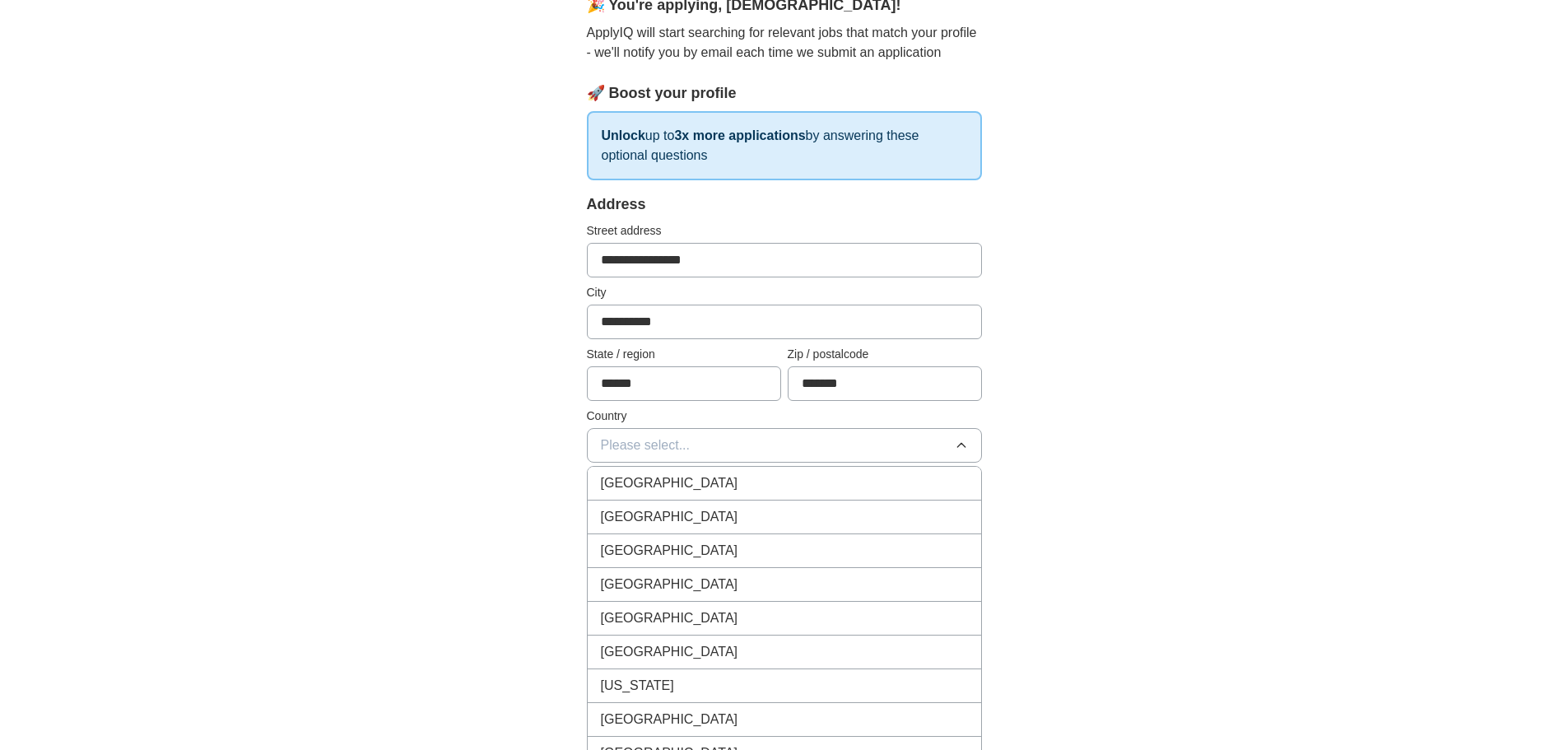
click at [755, 474] on div "[GEOGRAPHIC_DATA]" at bounding box center [785, 483] width 367 height 20
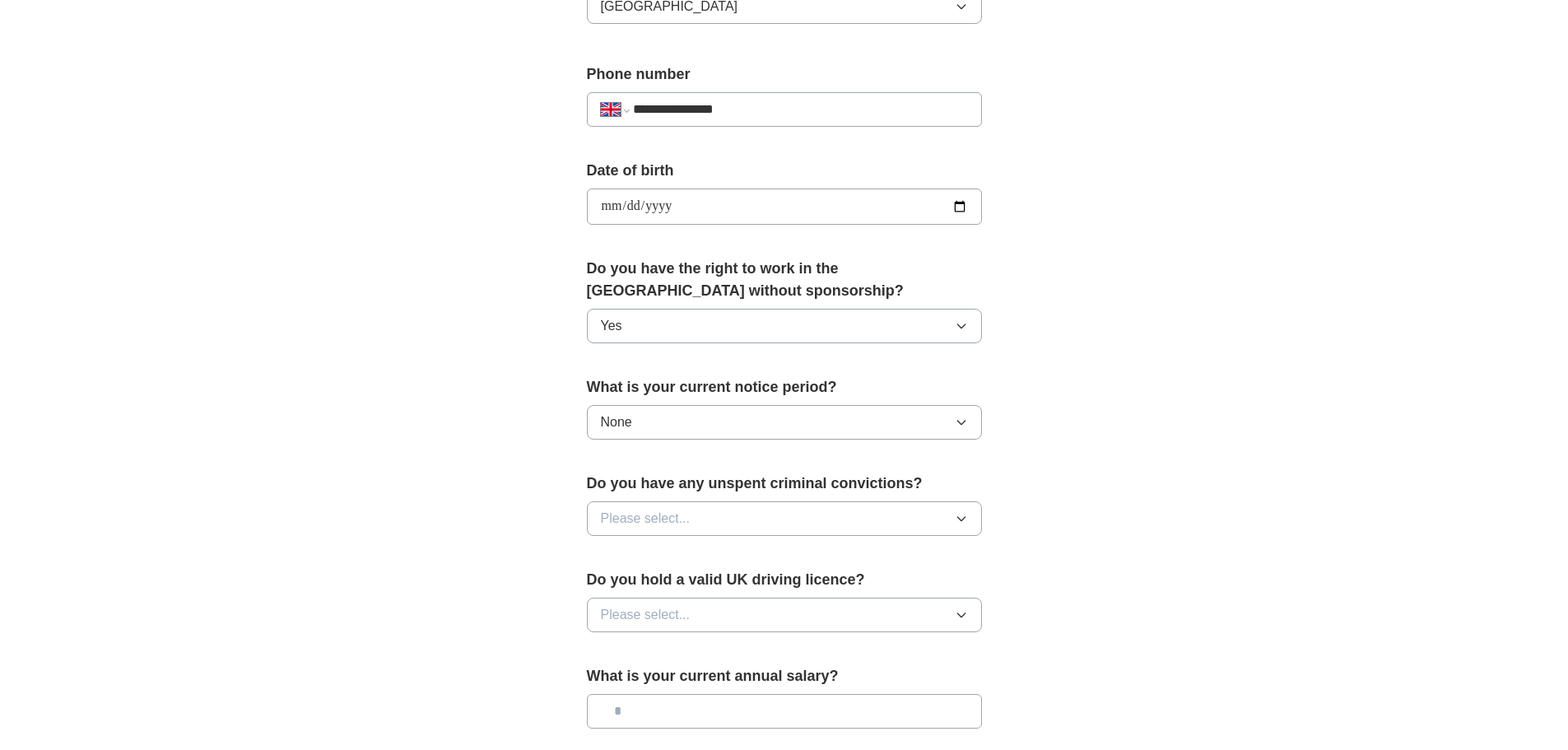
scroll to position [658, 0]
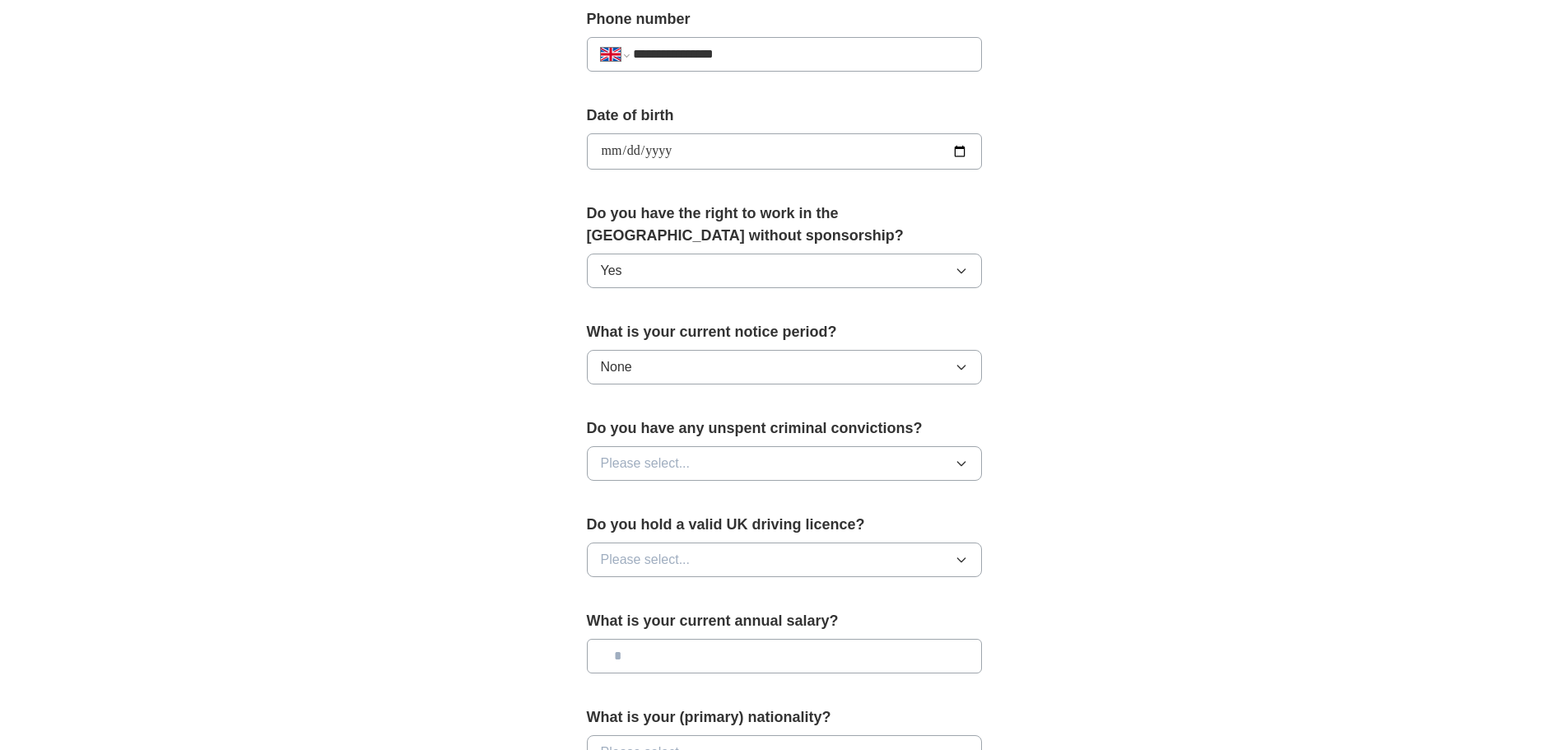
click at [647, 556] on span "Please select..." at bounding box center [646, 559] width 90 height 20
click at [646, 630] on div "No" at bounding box center [785, 631] width 367 height 20
click at [691, 666] on input "text" at bounding box center [784, 655] width 395 height 35
type input "**"
click at [739, 459] on button "Please select..." at bounding box center [784, 463] width 395 height 35
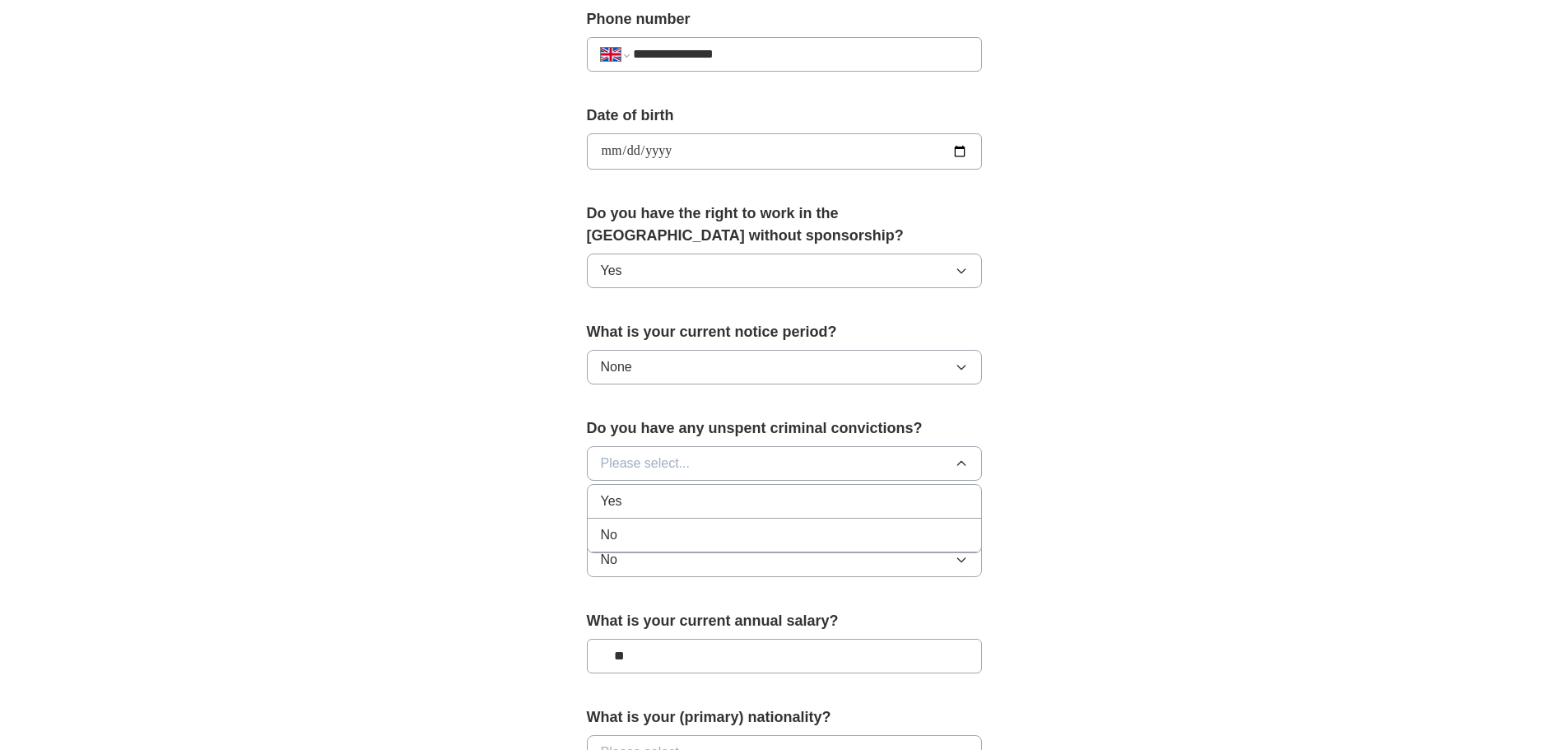
click at [666, 541] on div "No" at bounding box center [785, 535] width 367 height 20
click at [723, 359] on button "None" at bounding box center [784, 367] width 395 height 35
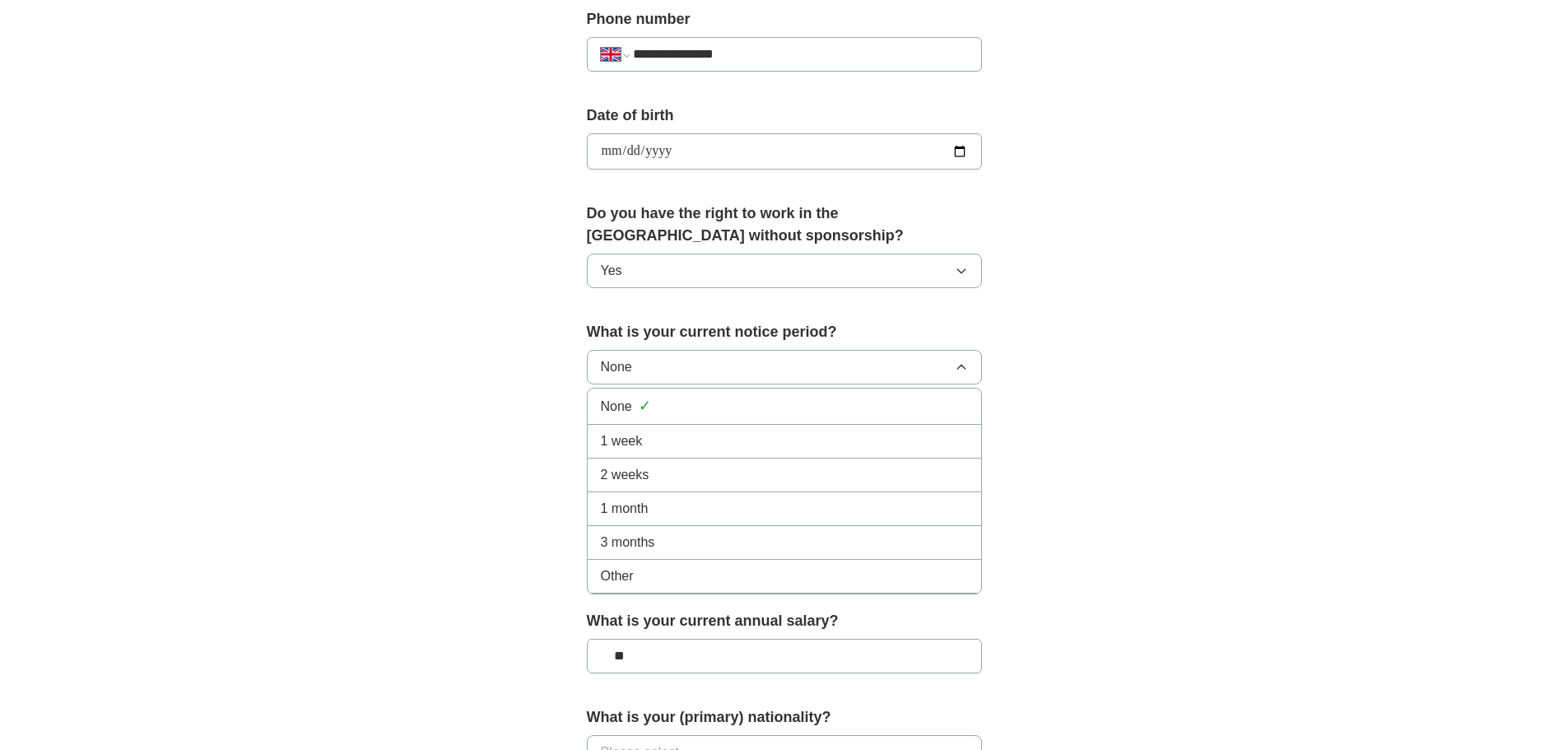
click at [697, 411] on div "None ✓" at bounding box center [785, 406] width 367 height 22
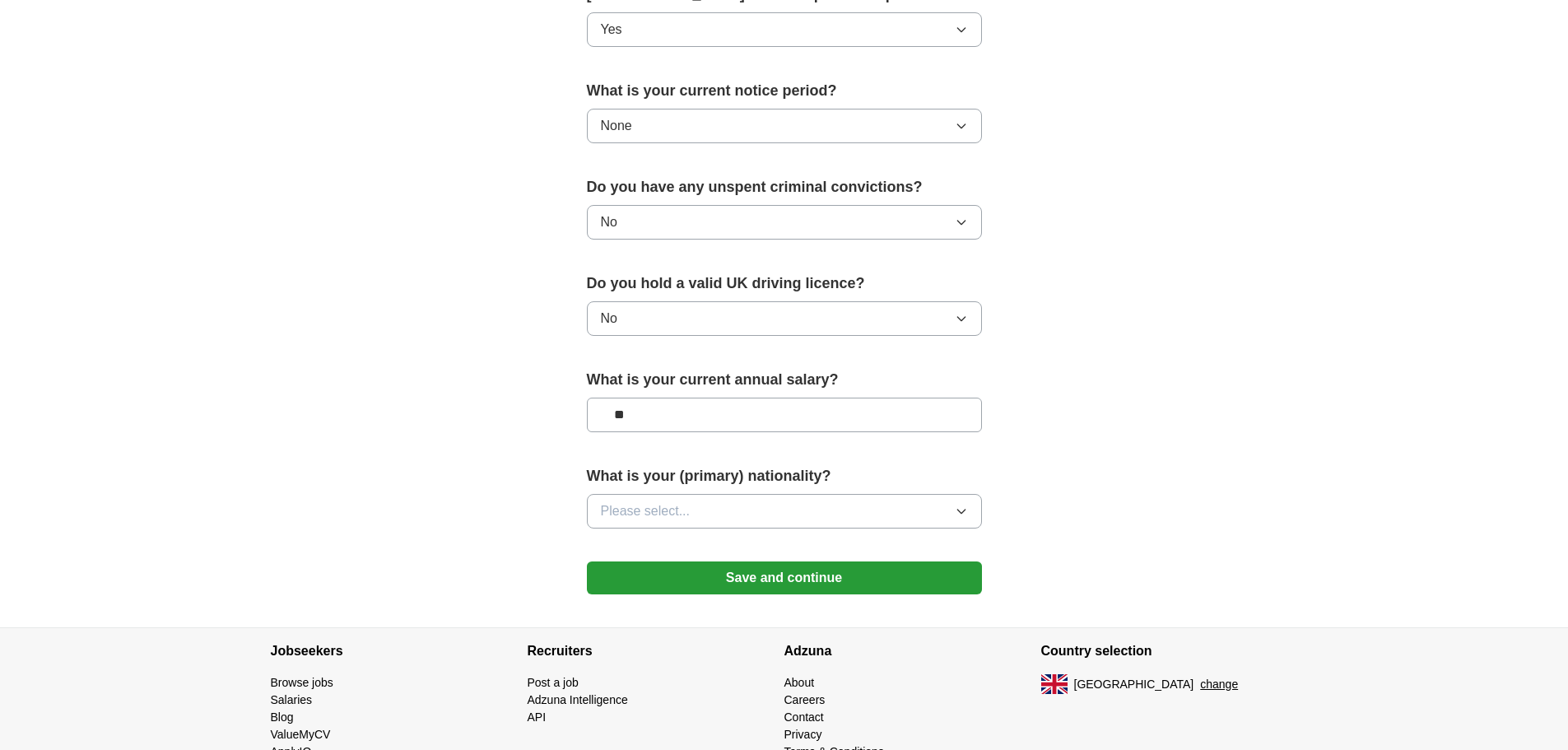
scroll to position [905, 0]
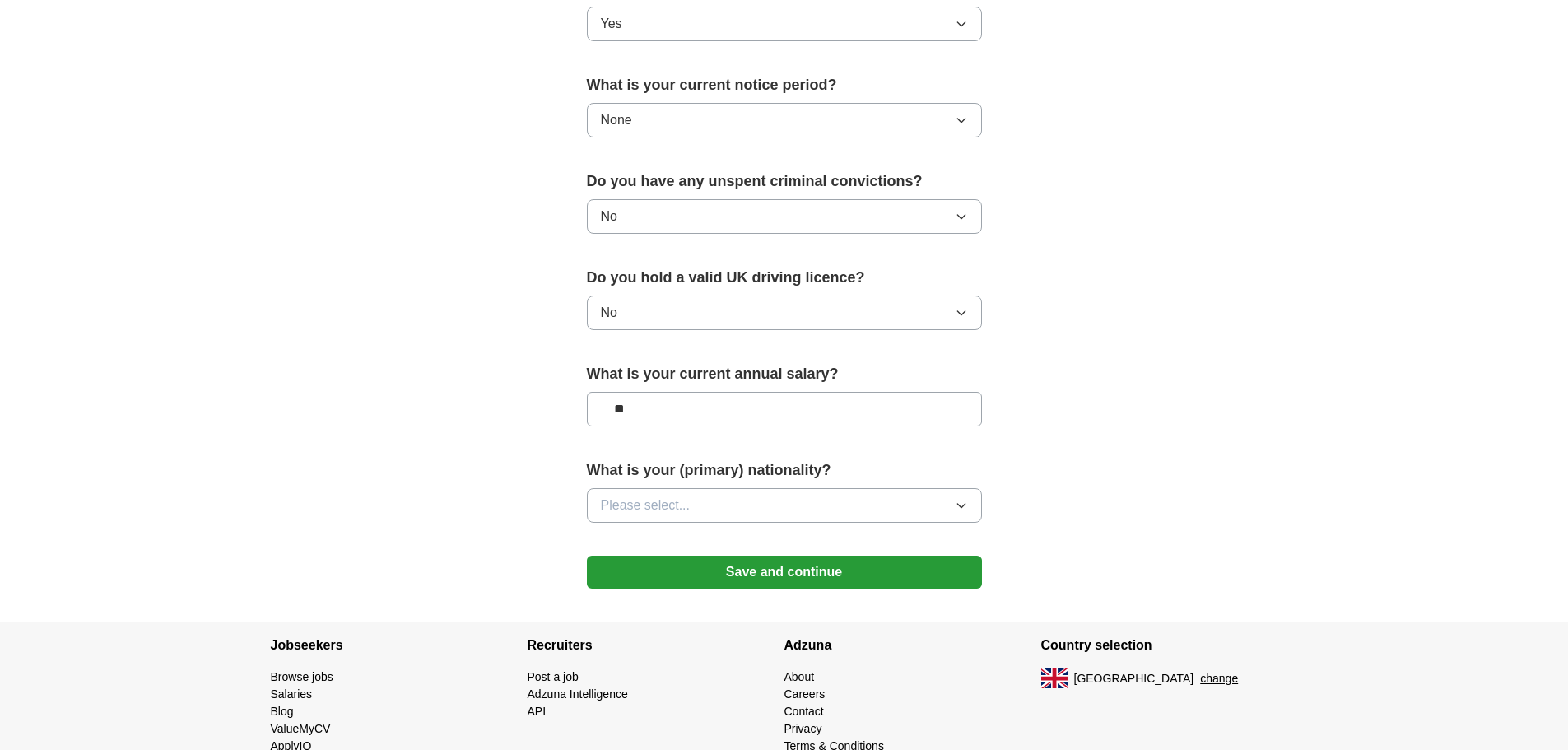
drag, startPoint x: 737, startPoint y: 515, endPoint x: 739, endPoint y: 507, distance: 8.2
click at [739, 508] on button "Please select..." at bounding box center [784, 505] width 395 height 35
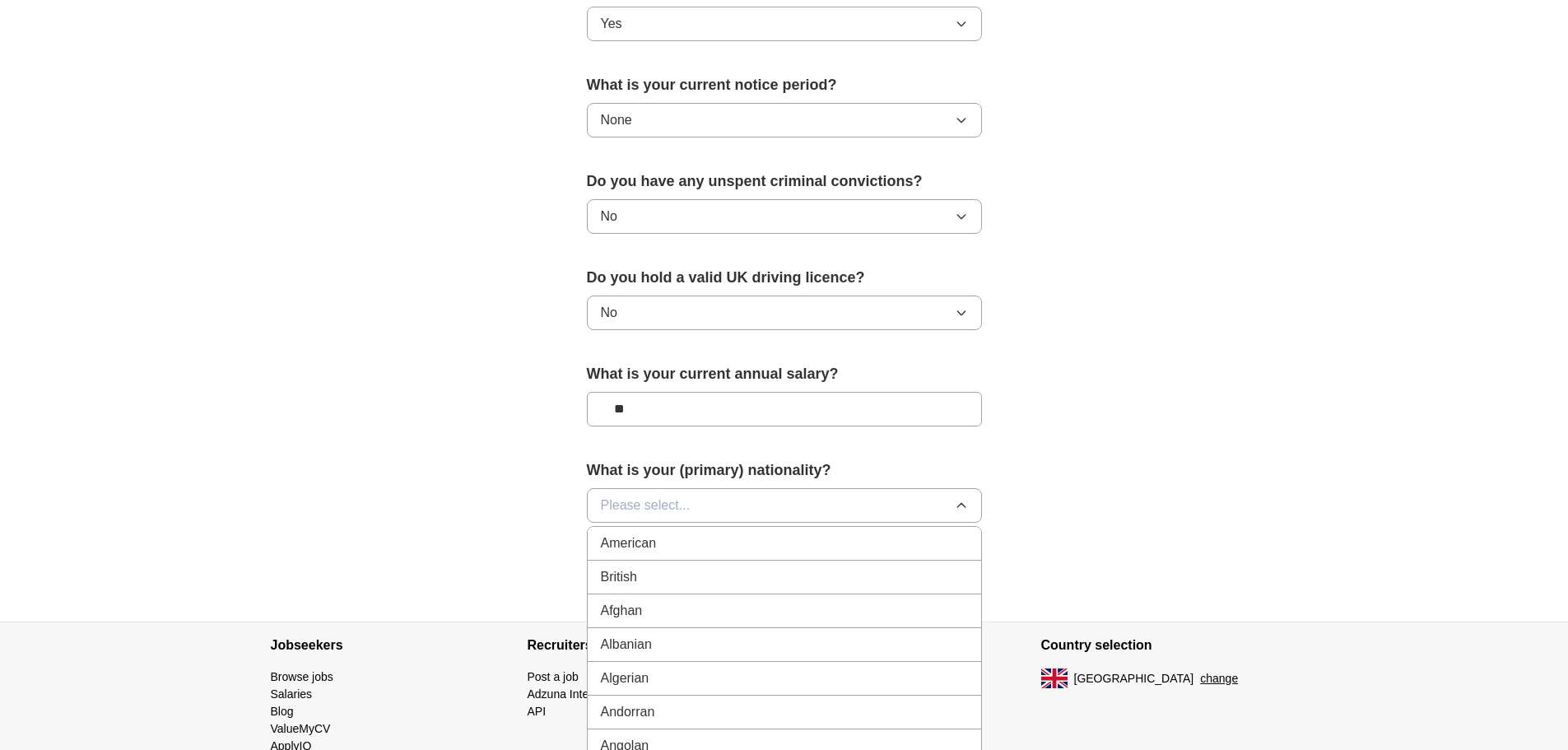
click at [660, 540] on div "American" at bounding box center [785, 543] width 367 height 20
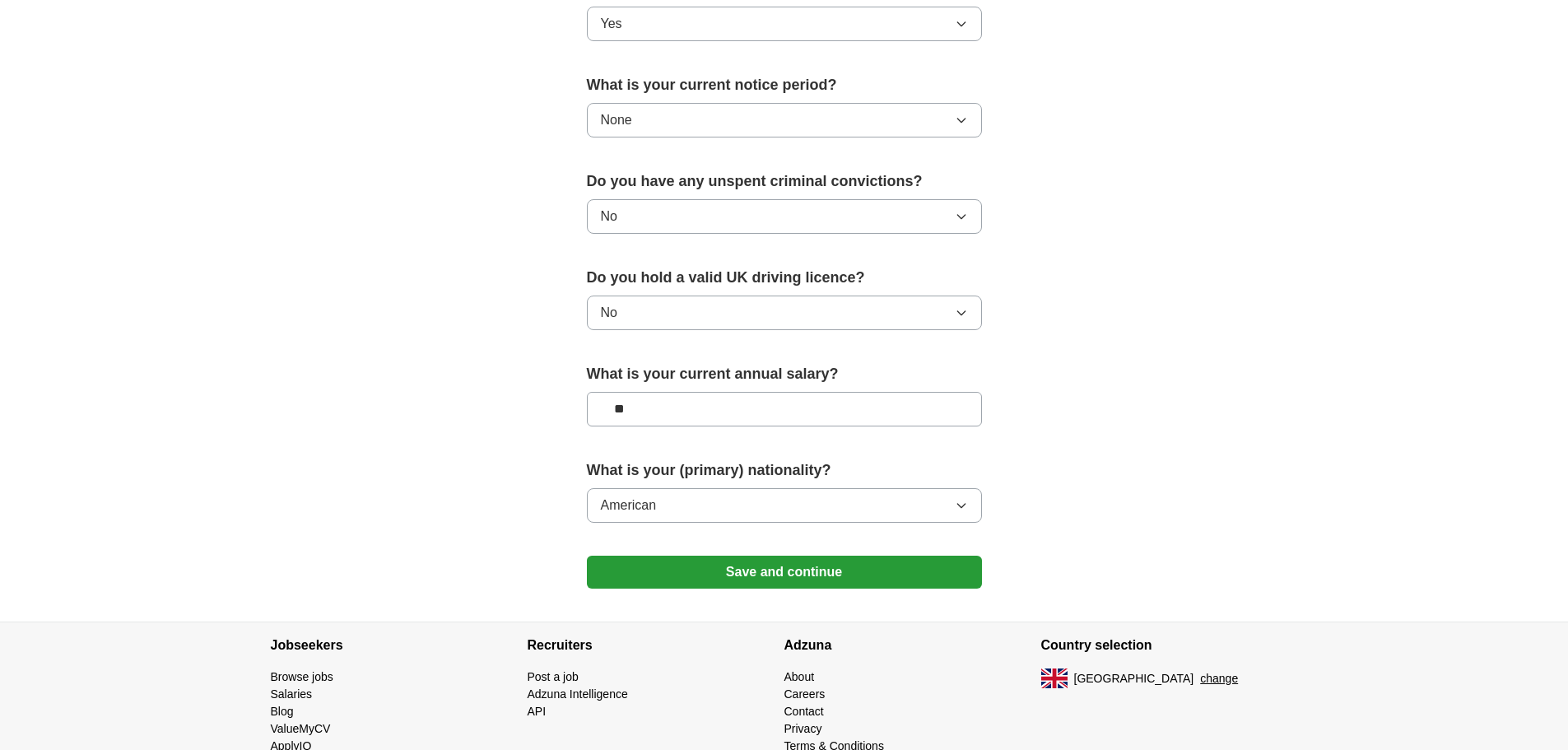
click at [674, 569] on button "Save and continue" at bounding box center [784, 572] width 395 height 33
